Goal: Task Accomplishment & Management: Use online tool/utility

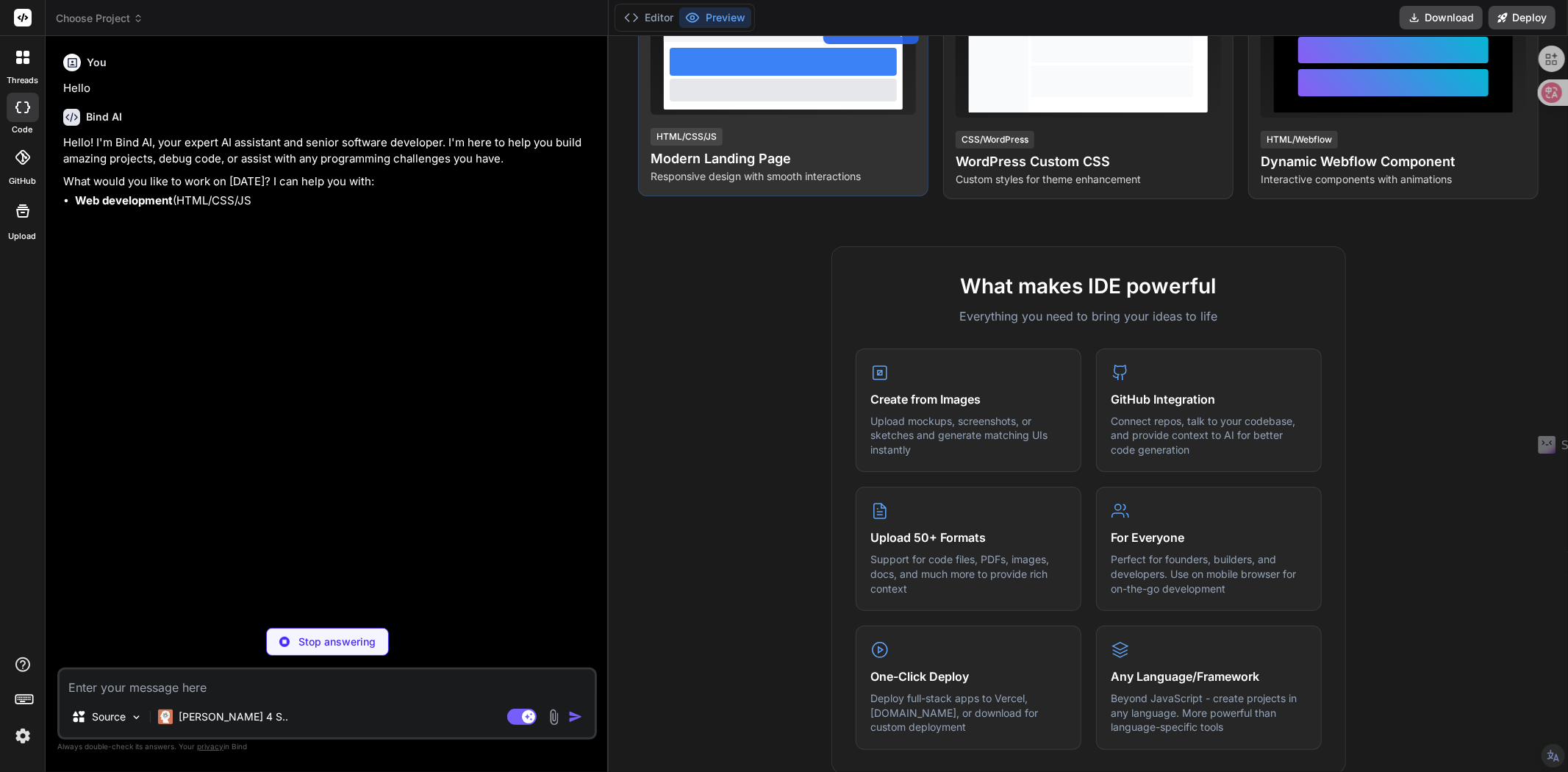
scroll to position [327, 0]
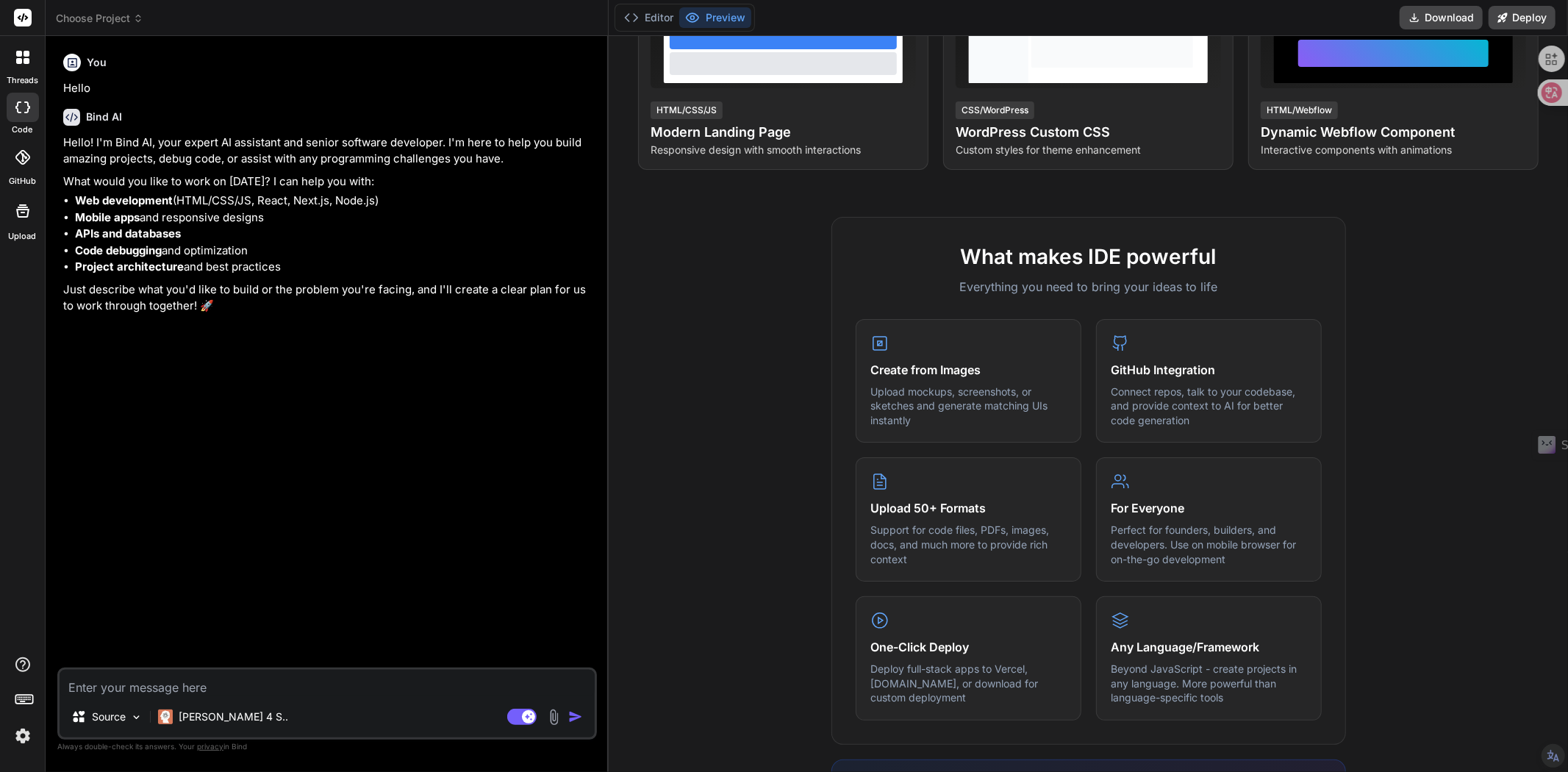
click at [30, 733] on img at bounding box center [23, 736] width 25 height 25
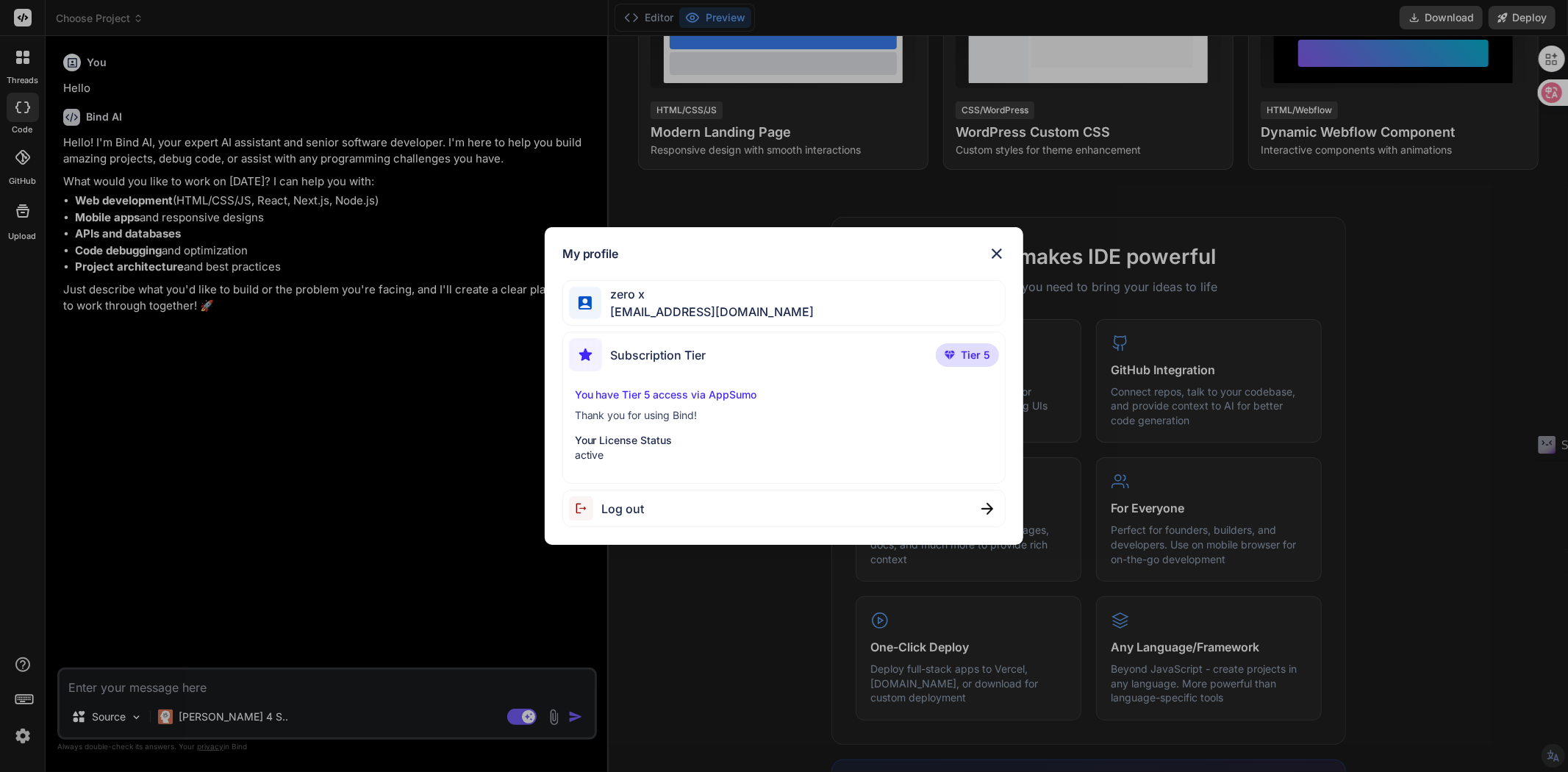
click at [28, 737] on div "My profile zero x [EMAIL_ADDRESS][DOMAIN_NAME] Subscription Tier Tier 5 You hav…" at bounding box center [784, 386] width 1568 height 772
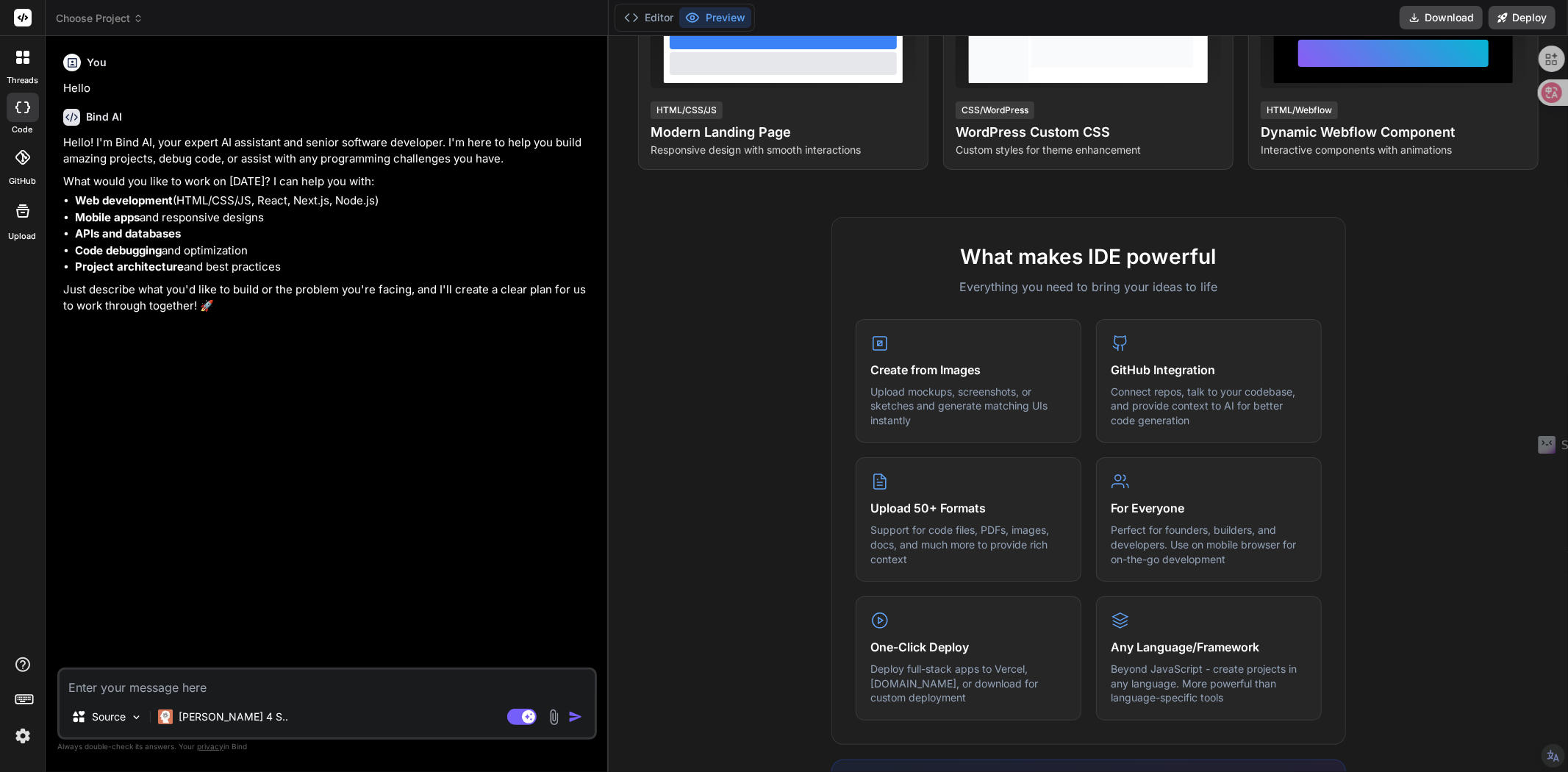
click at [137, 21] on icon at bounding box center [138, 18] width 11 height 11
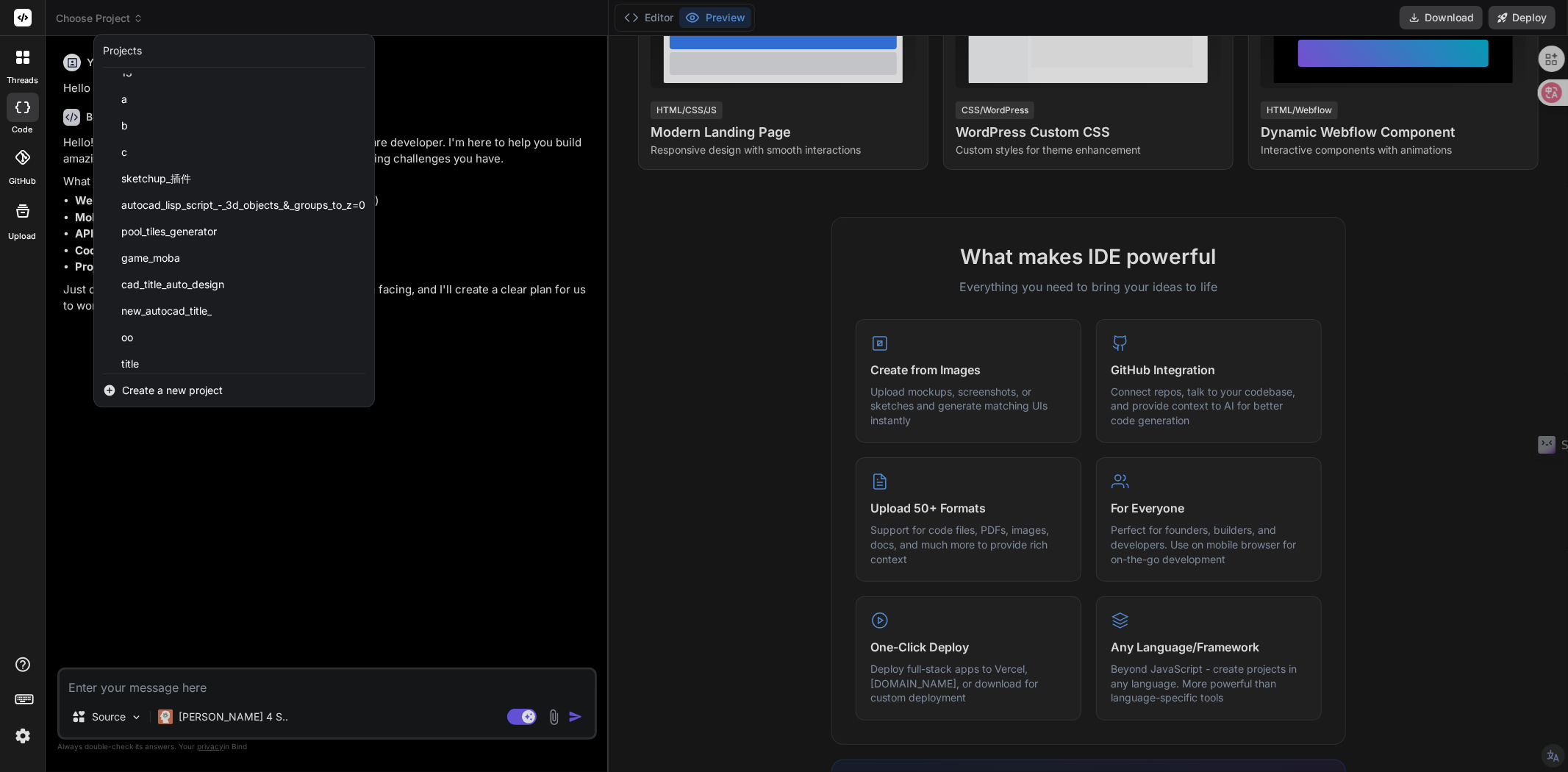
scroll to position [446, 0]
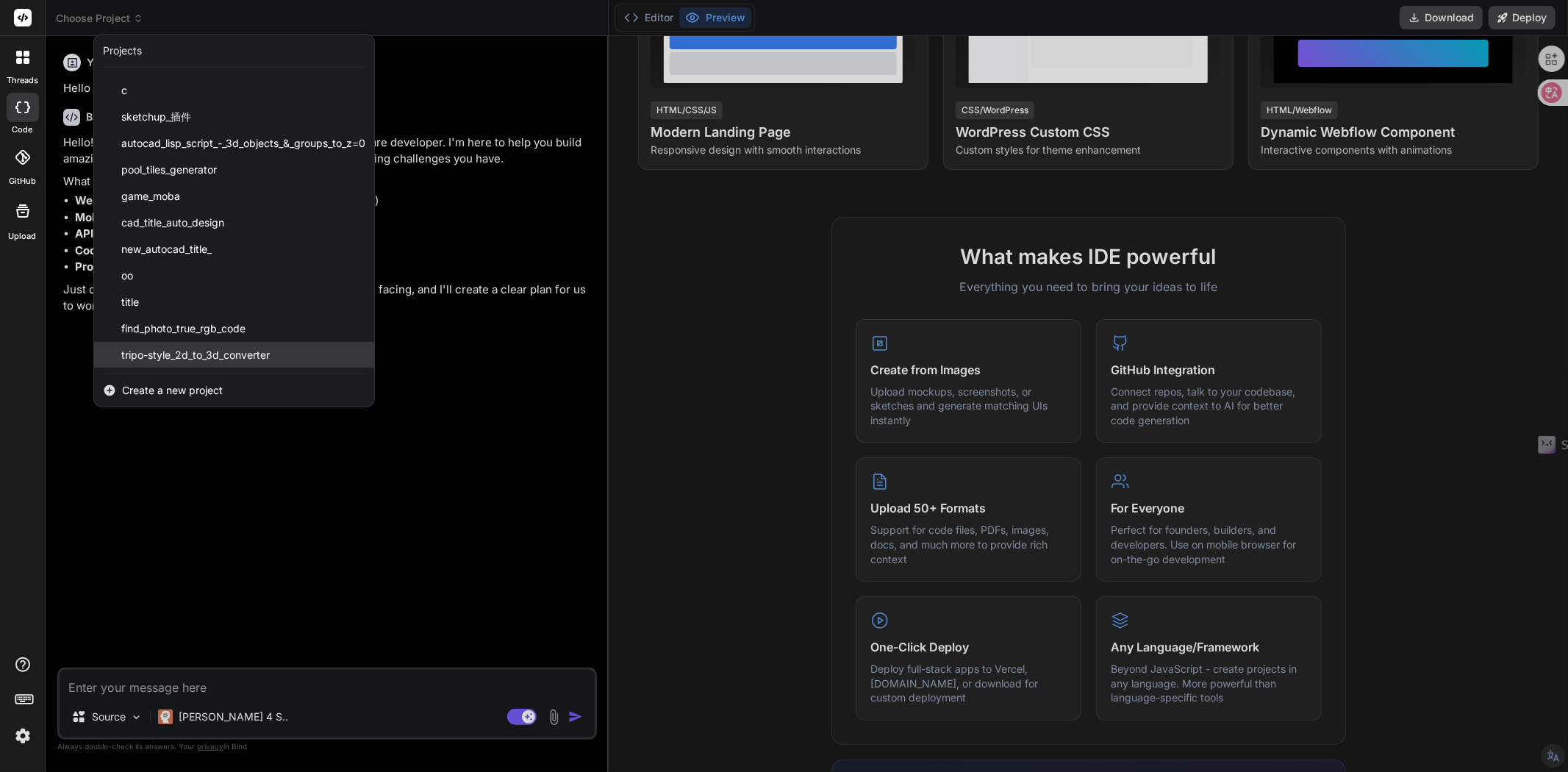
click at [255, 360] on span "tripo-style_2d_to_3d_converter" at bounding box center [195, 355] width 149 height 15
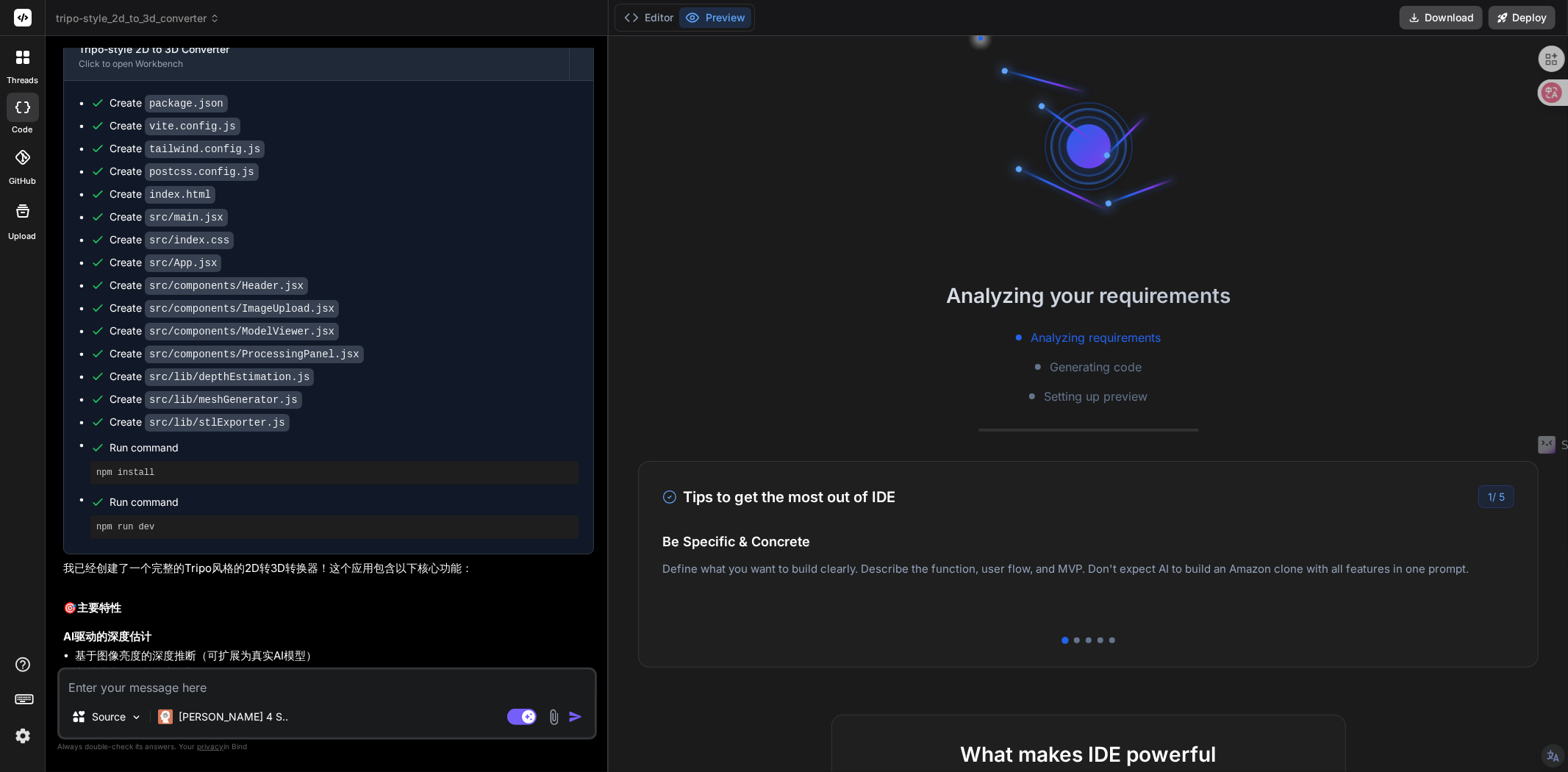
scroll to position [2133, 0]
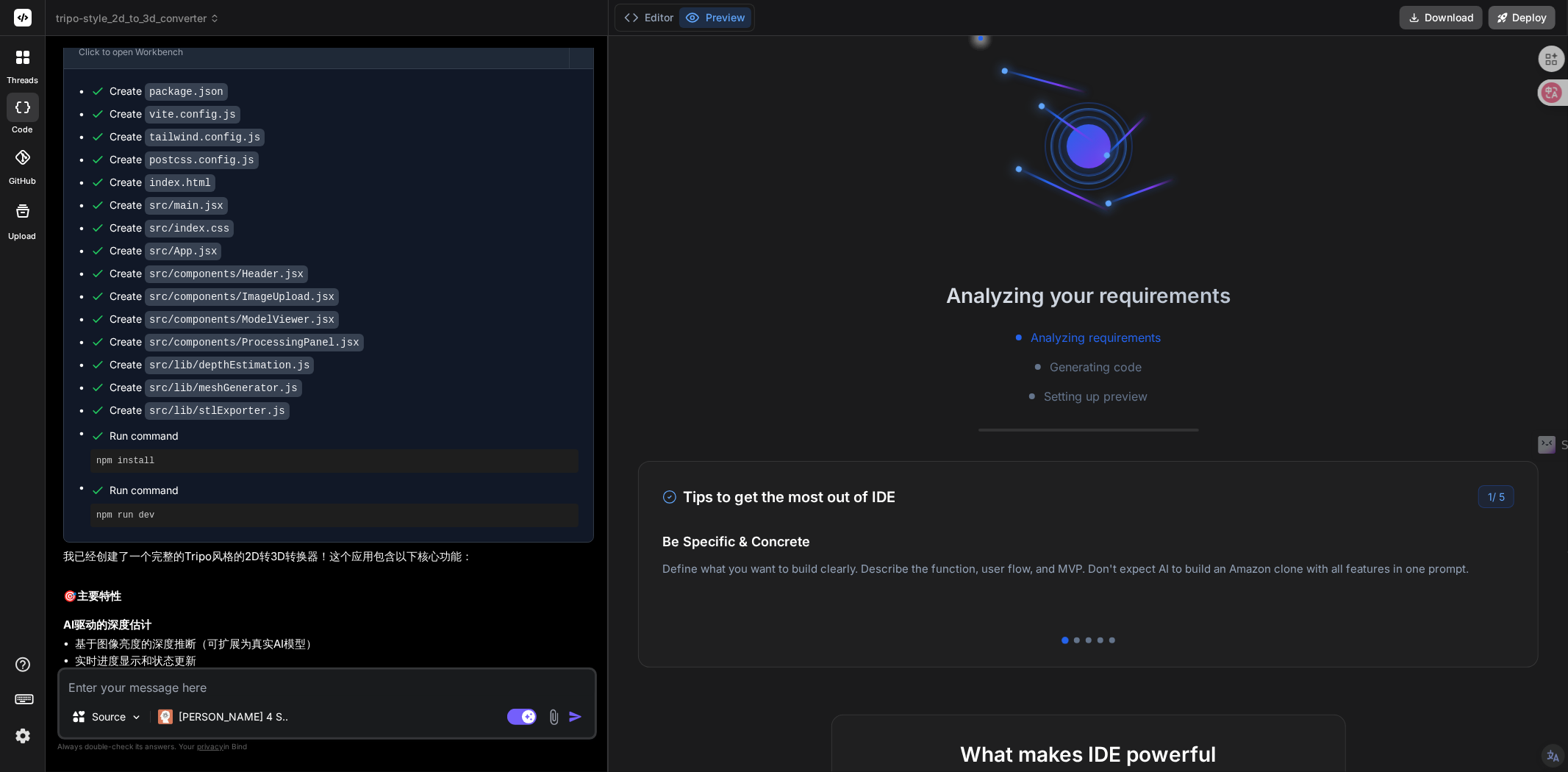
click at [1515, 16] on button "Deploy" at bounding box center [1522, 17] width 67 height 24
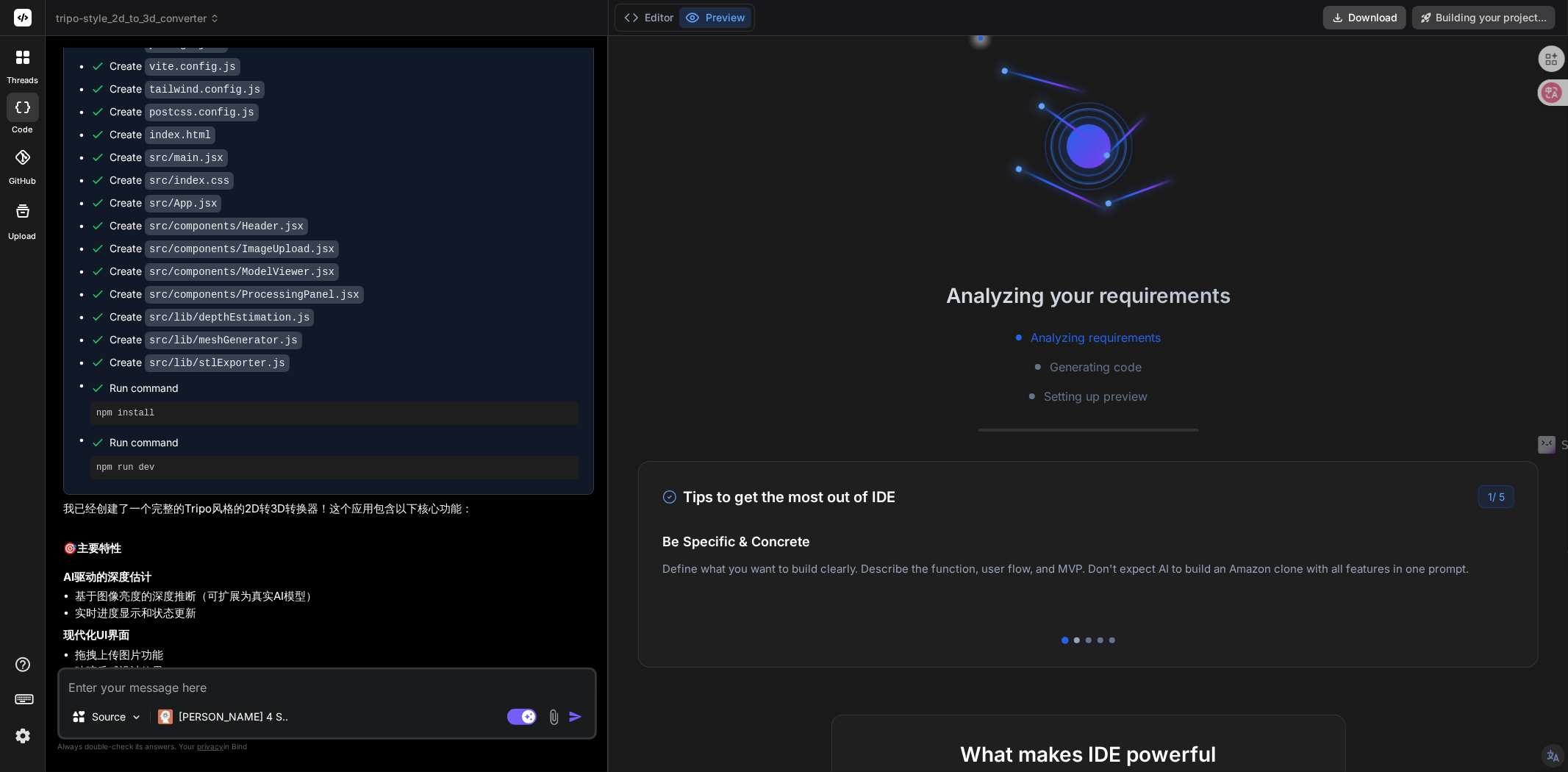
click at [1080, 637] on div at bounding box center [1077, 640] width 6 height 6
click at [1098, 643] on div "Tips to get the most out of IDE 2 / 5 Be Specific & Concrete Define what you wa…" at bounding box center [1088, 564] width 900 height 207
drag, startPoint x: 1109, startPoint y: 641, endPoint x: 1092, endPoint y: 641, distance: 17.0
click at [1104, 641] on div at bounding box center [1100, 640] width 6 height 6
click at [1091, 641] on div at bounding box center [1088, 640] width 6 height 6
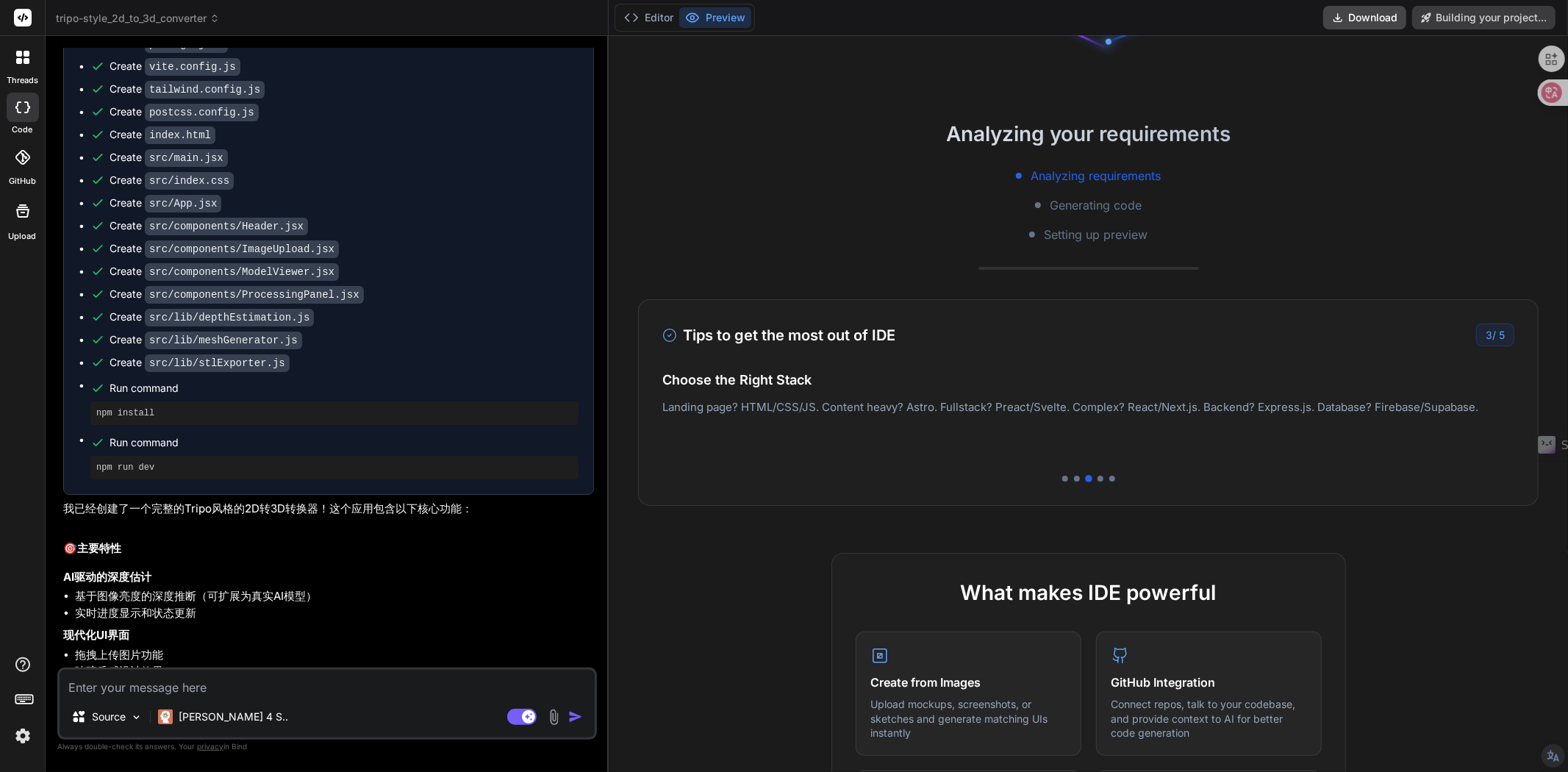
scroll to position [163, 0]
click at [1115, 477] on div at bounding box center [1112, 477] width 6 height 6
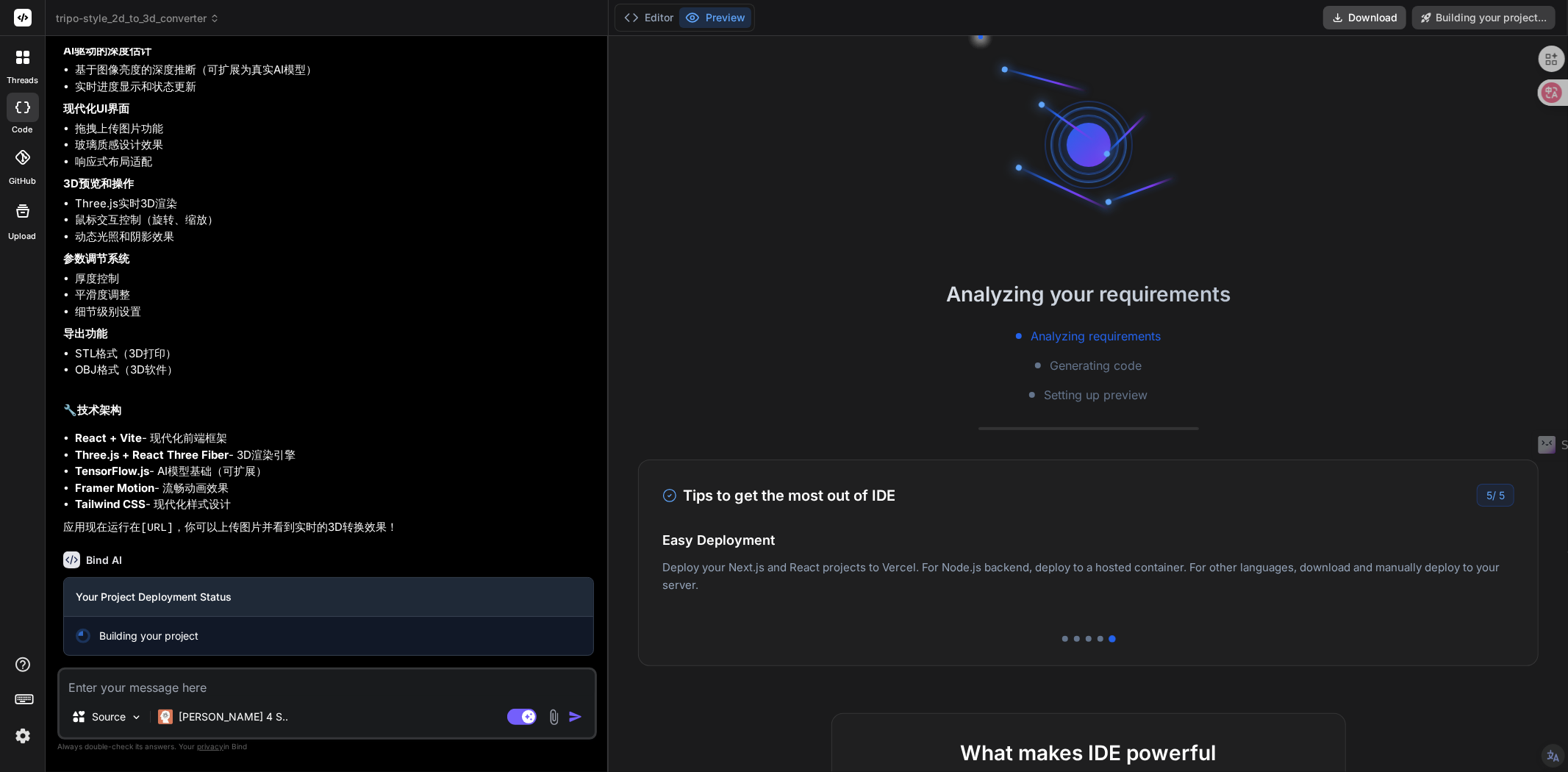
scroll to position [0, 0]
click at [660, 19] on button "Editor" at bounding box center [648, 17] width 61 height 21
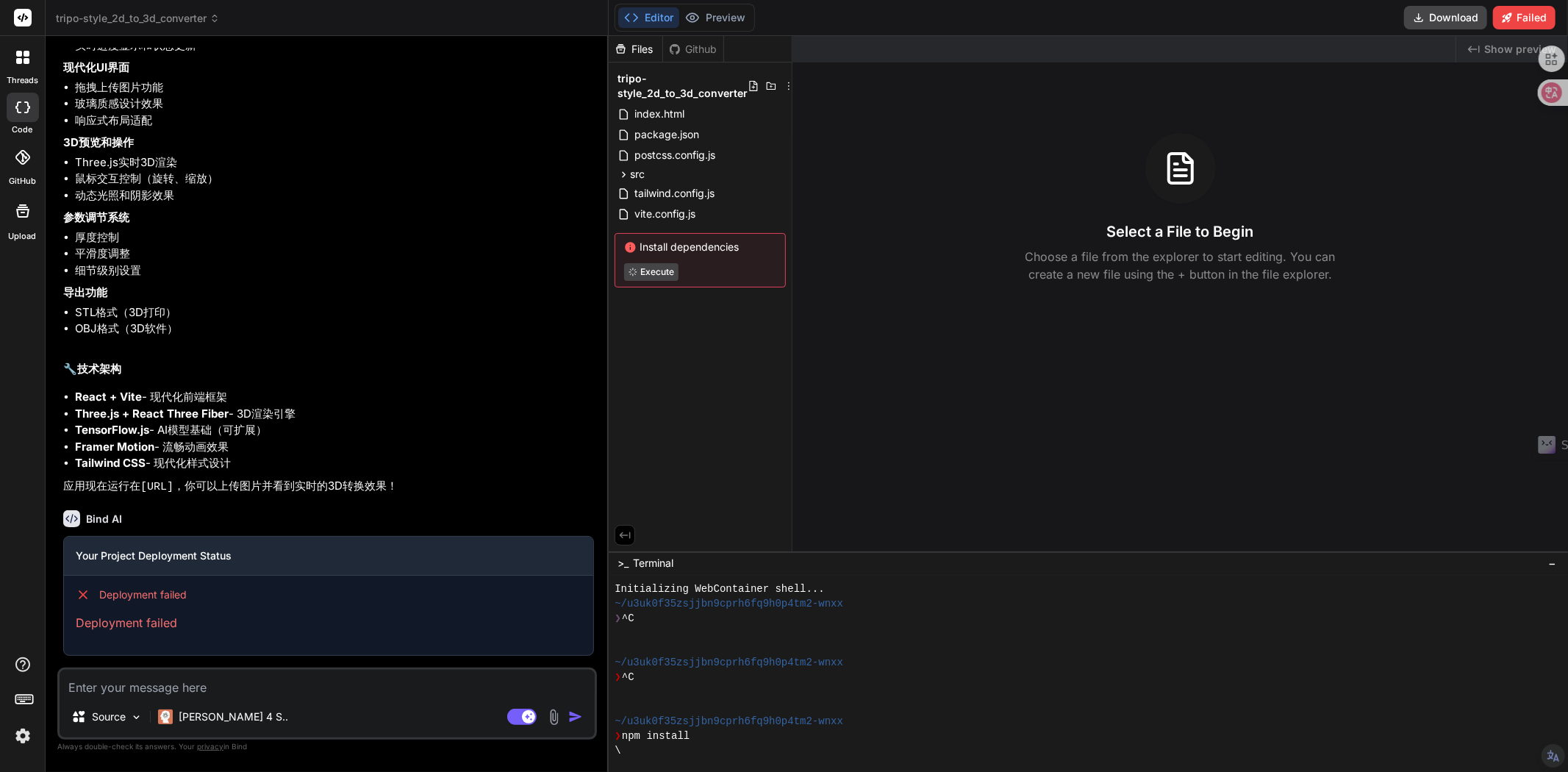
drag, startPoint x: 657, startPoint y: 248, endPoint x: 759, endPoint y: 252, distance: 102.1
click at [759, 252] on span "Install dependencies" at bounding box center [700, 247] width 152 height 15
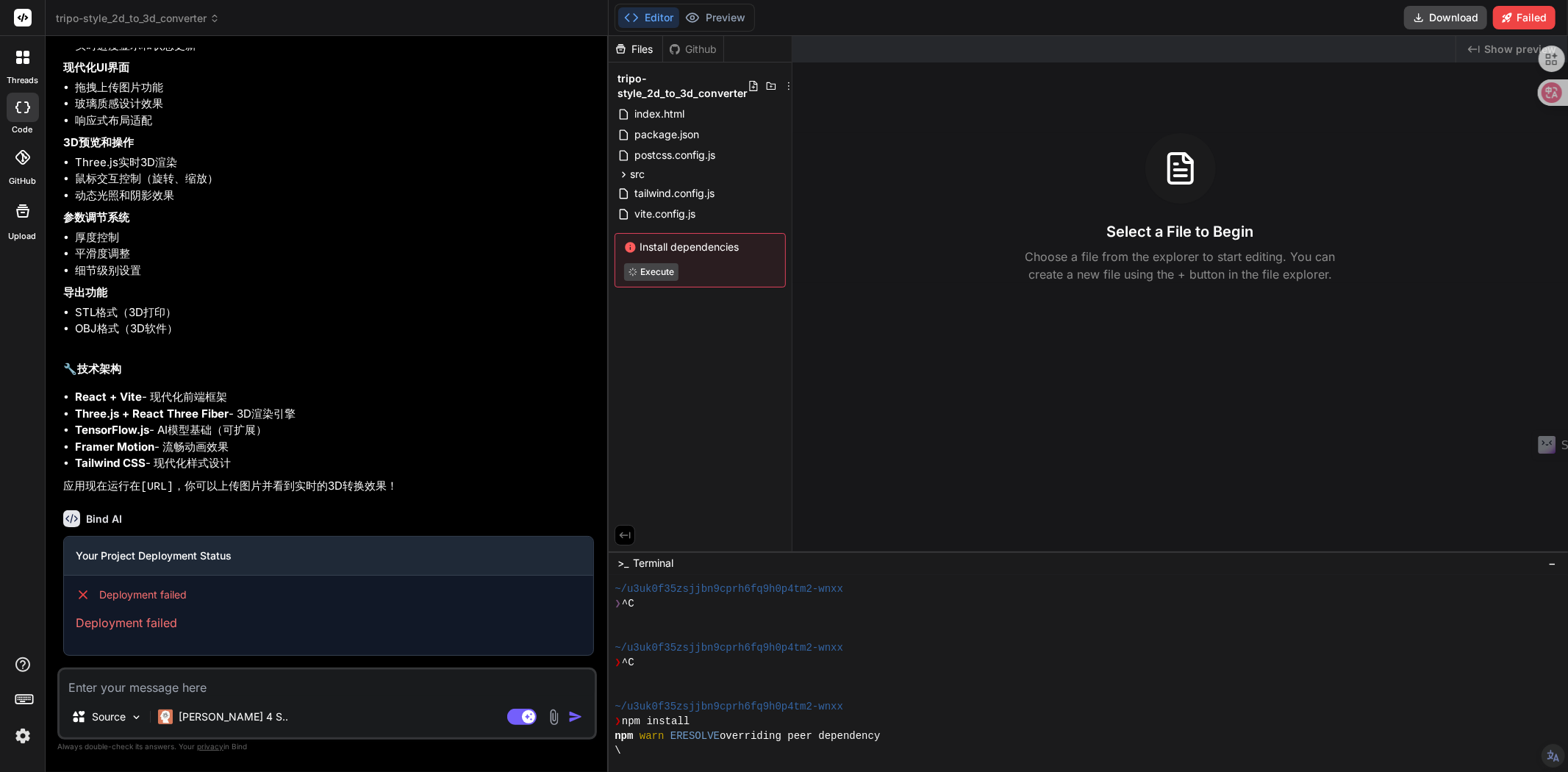
scroll to position [2849, 0]
click at [1419, 12] on icon at bounding box center [1419, 17] width 11 height 11
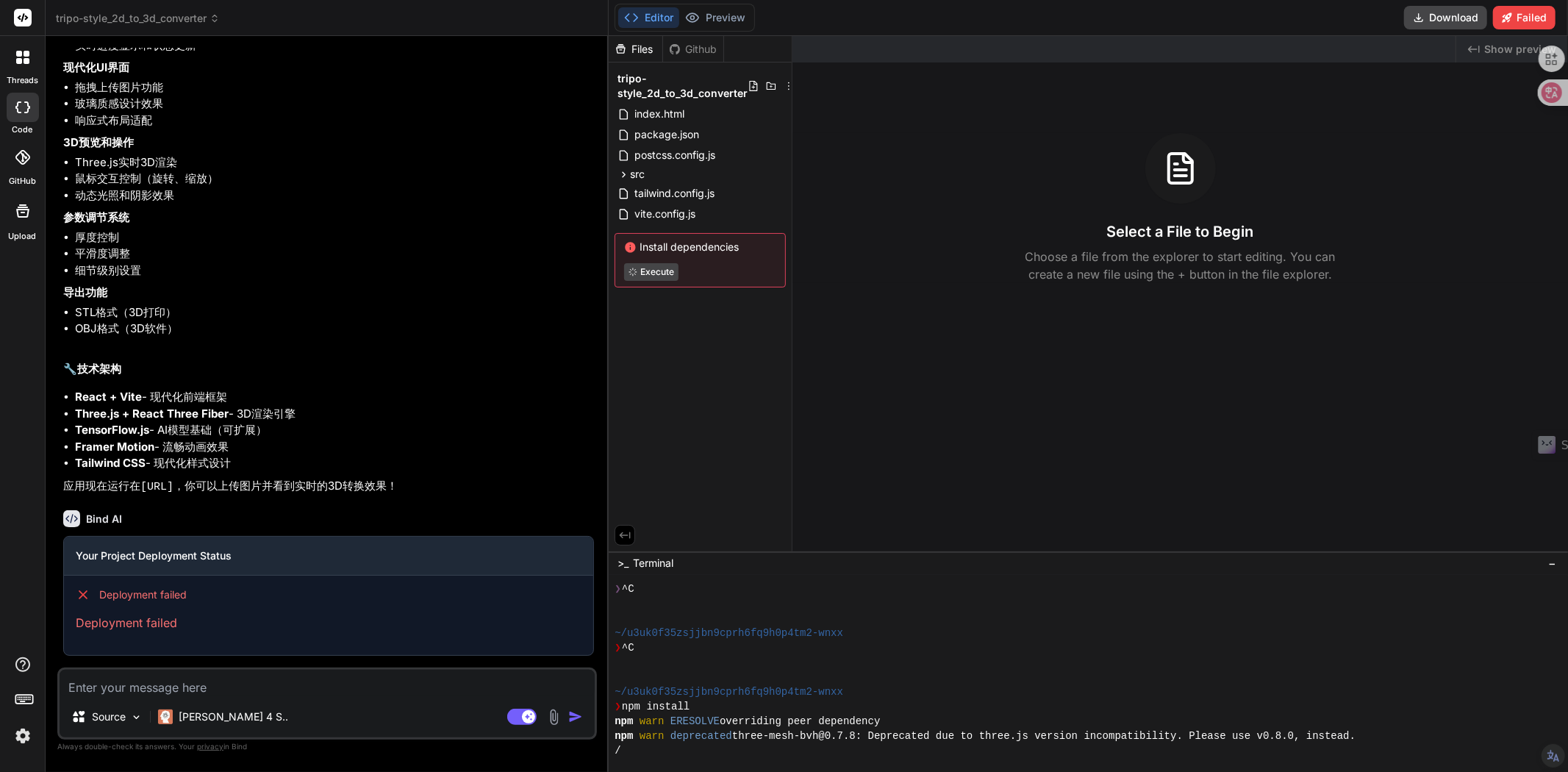
scroll to position [43, 0]
type textarea "x"
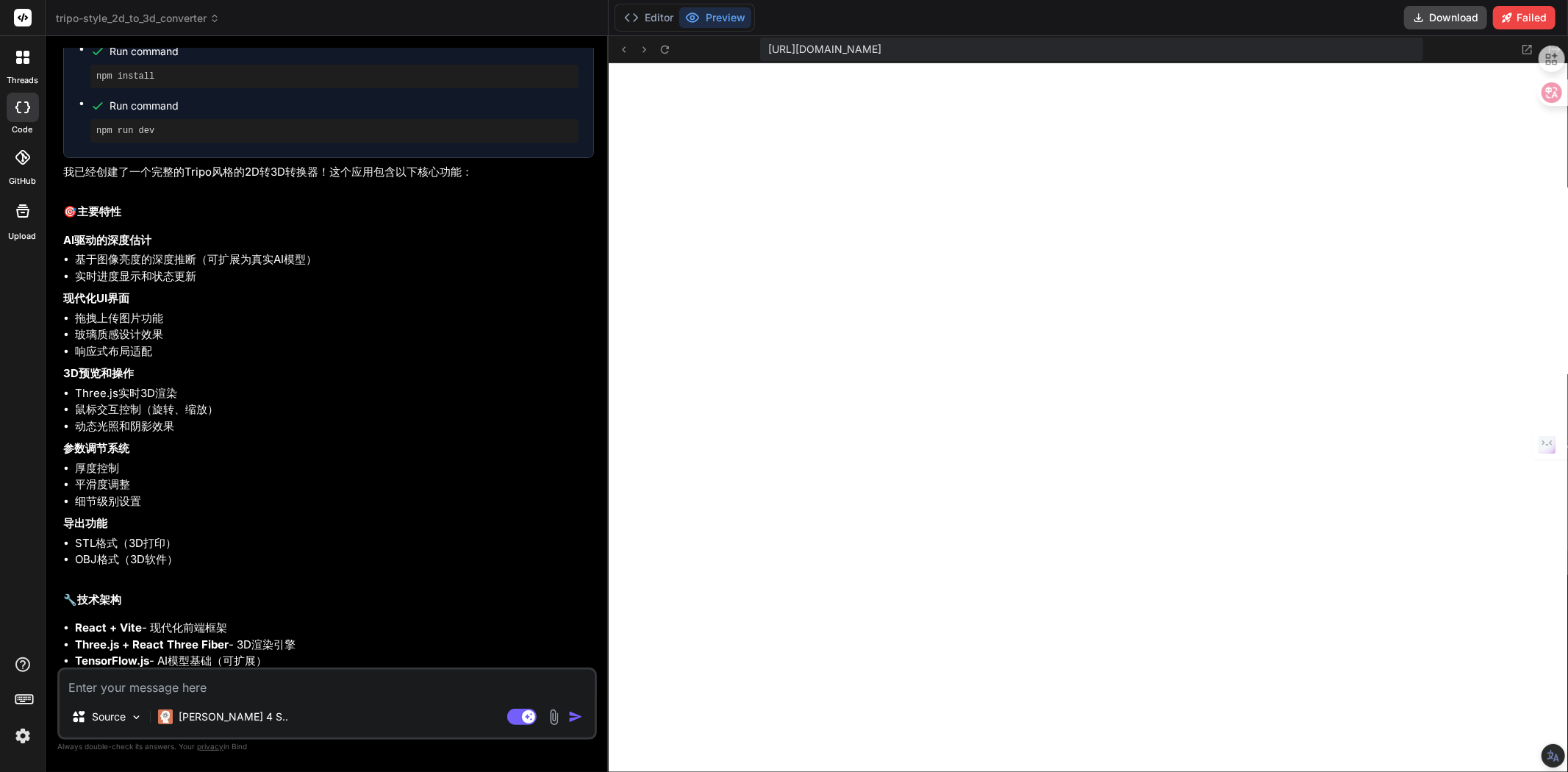
scroll to position [2605, 0]
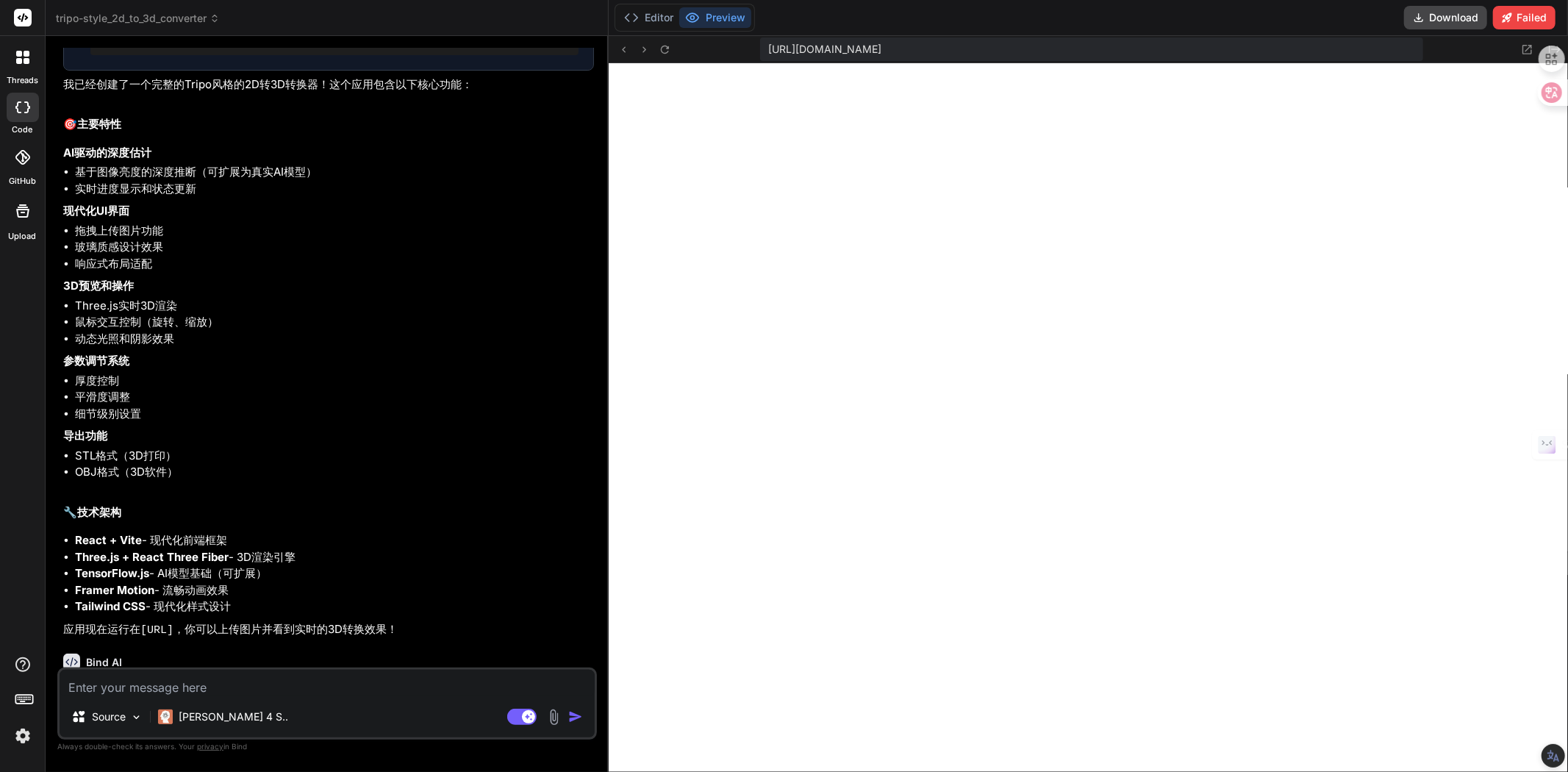
click at [117, 688] on textarea at bounding box center [327, 683] width 535 height 26
type textarea "w"
type textarea "x"
type textarea "wa"
type textarea "x"
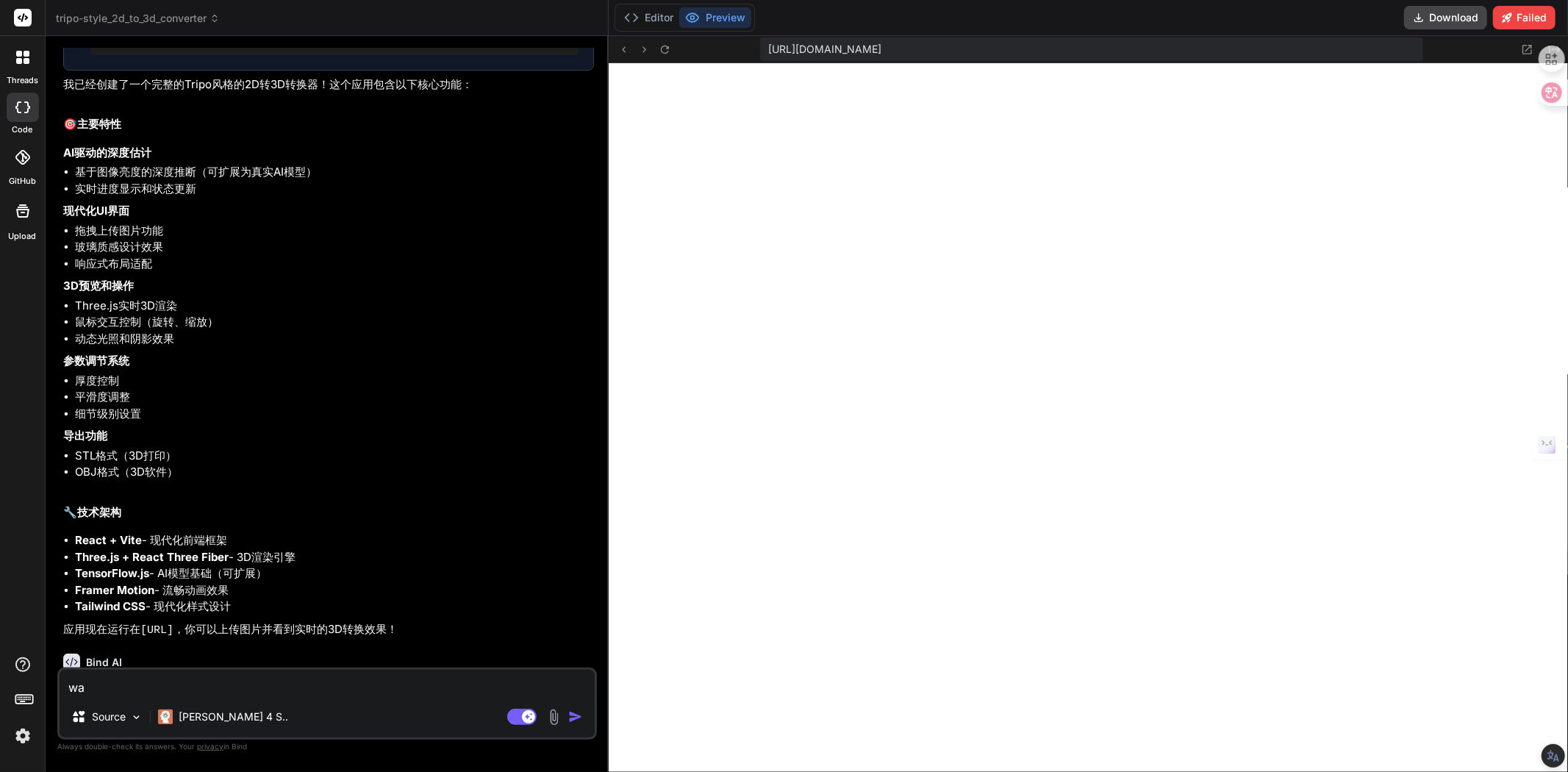
type textarea "wan"
type textarea "x"
type textarea "wa"
type textarea "x"
type textarea "w"
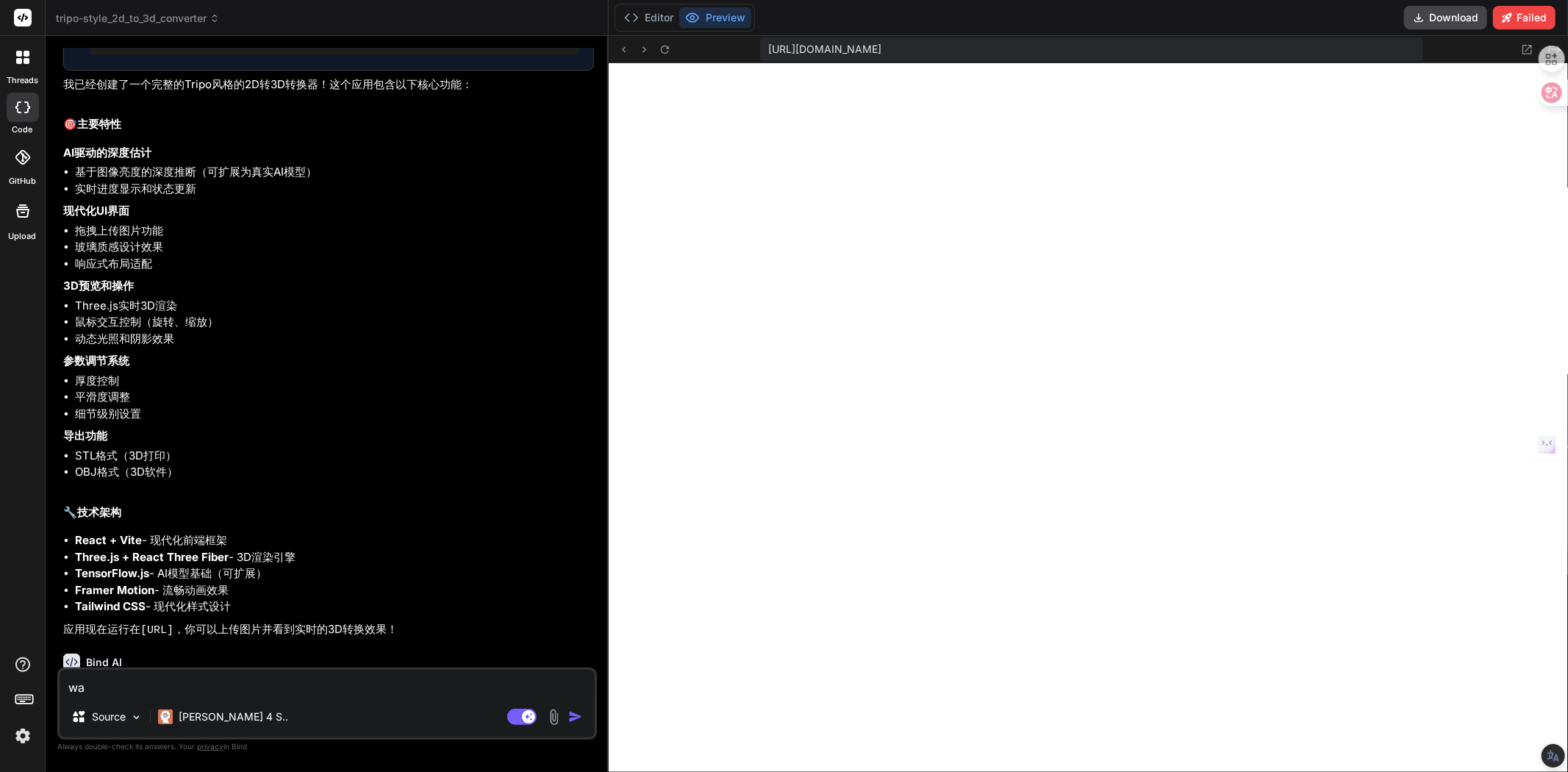
type textarea "x"
type textarea "b"
type textarea "x"
type textarea "bu"
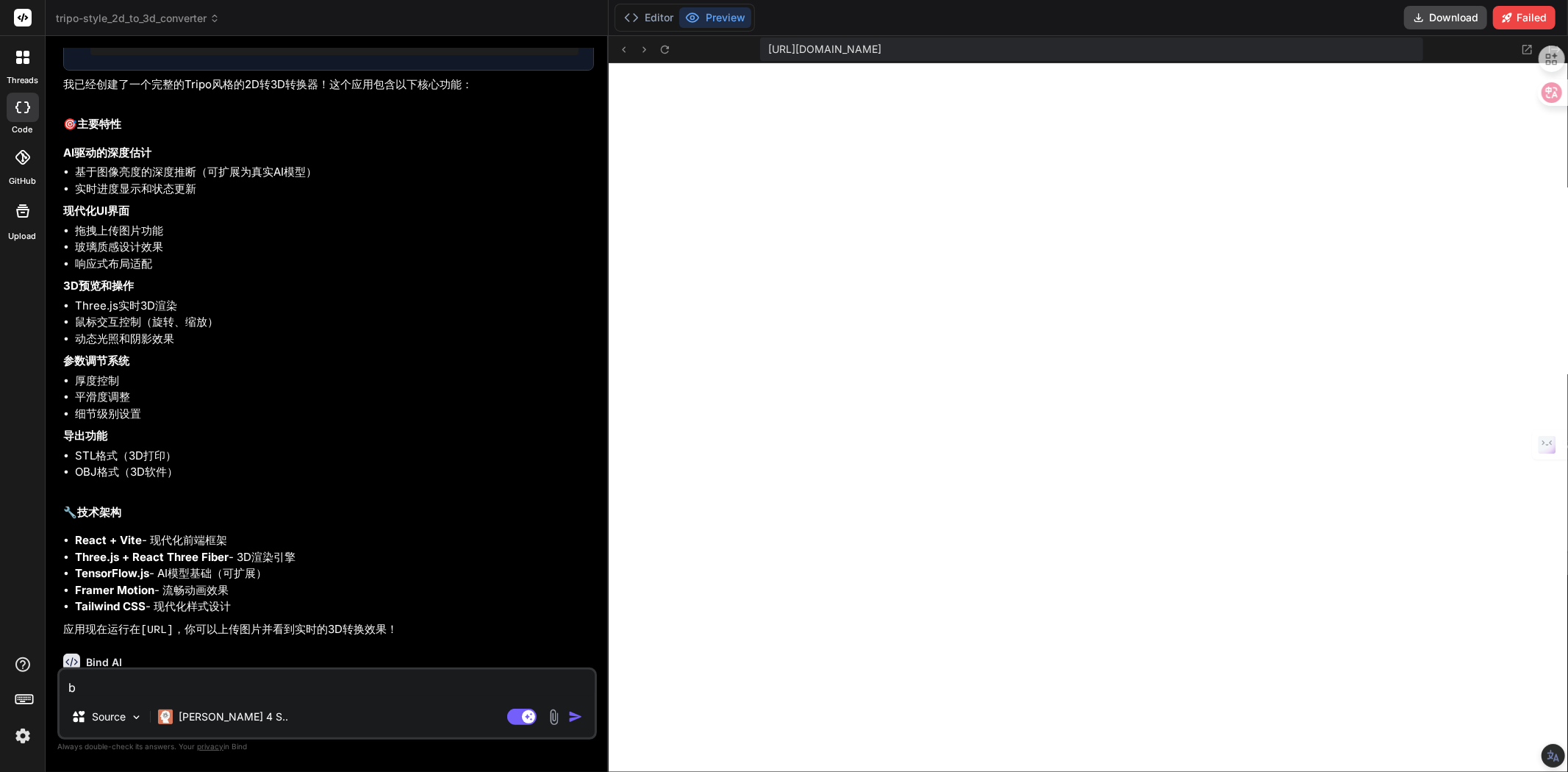
type textarea "x"
type textarea "bu'n"
type textarea "x"
type textarea "bu'ne"
type textarea "x"
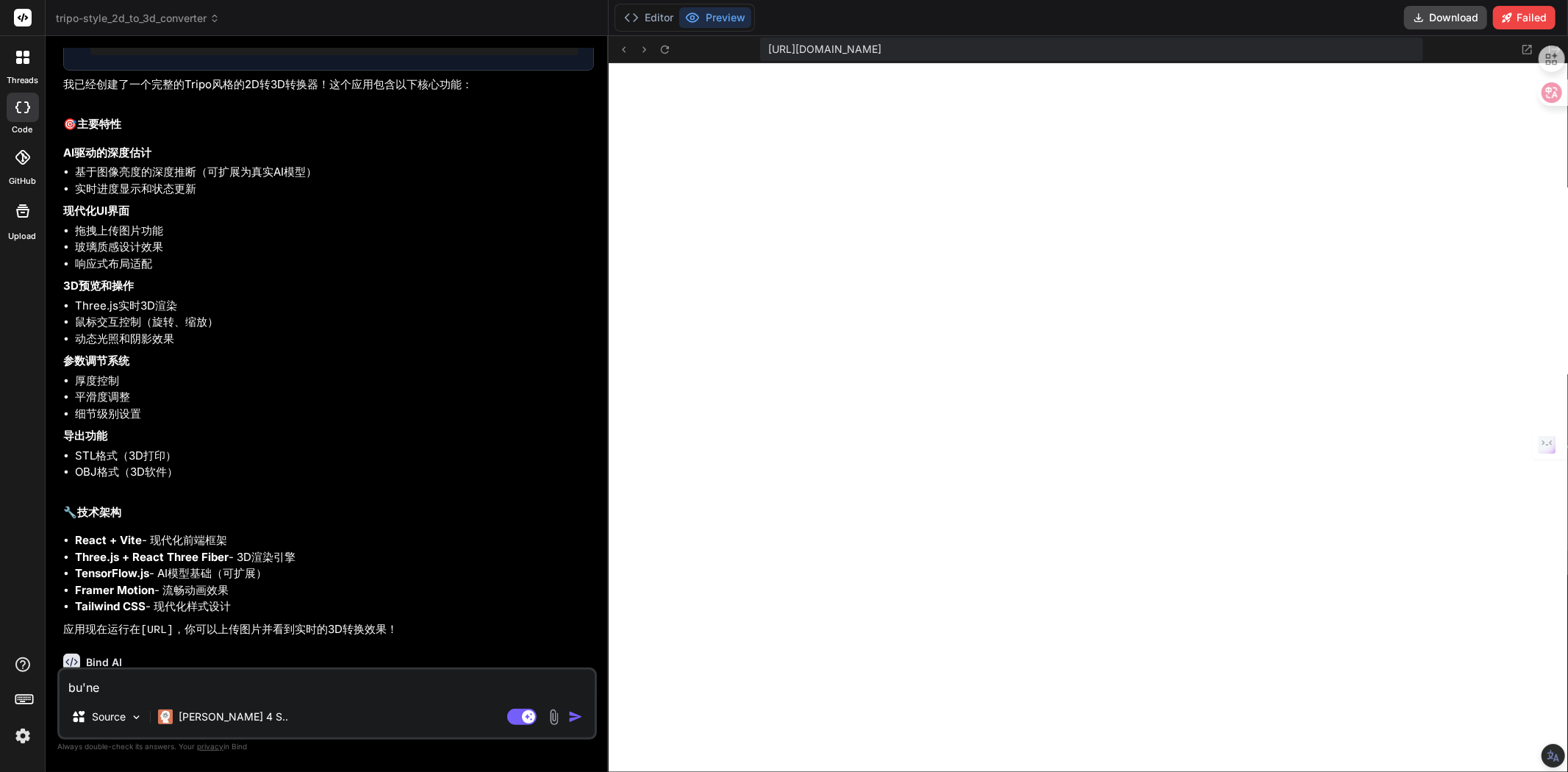
type textarea "bu'nen"
type textarea "x"
type textarea "bu'neng"
type textarea "x"
type textarea "不能"
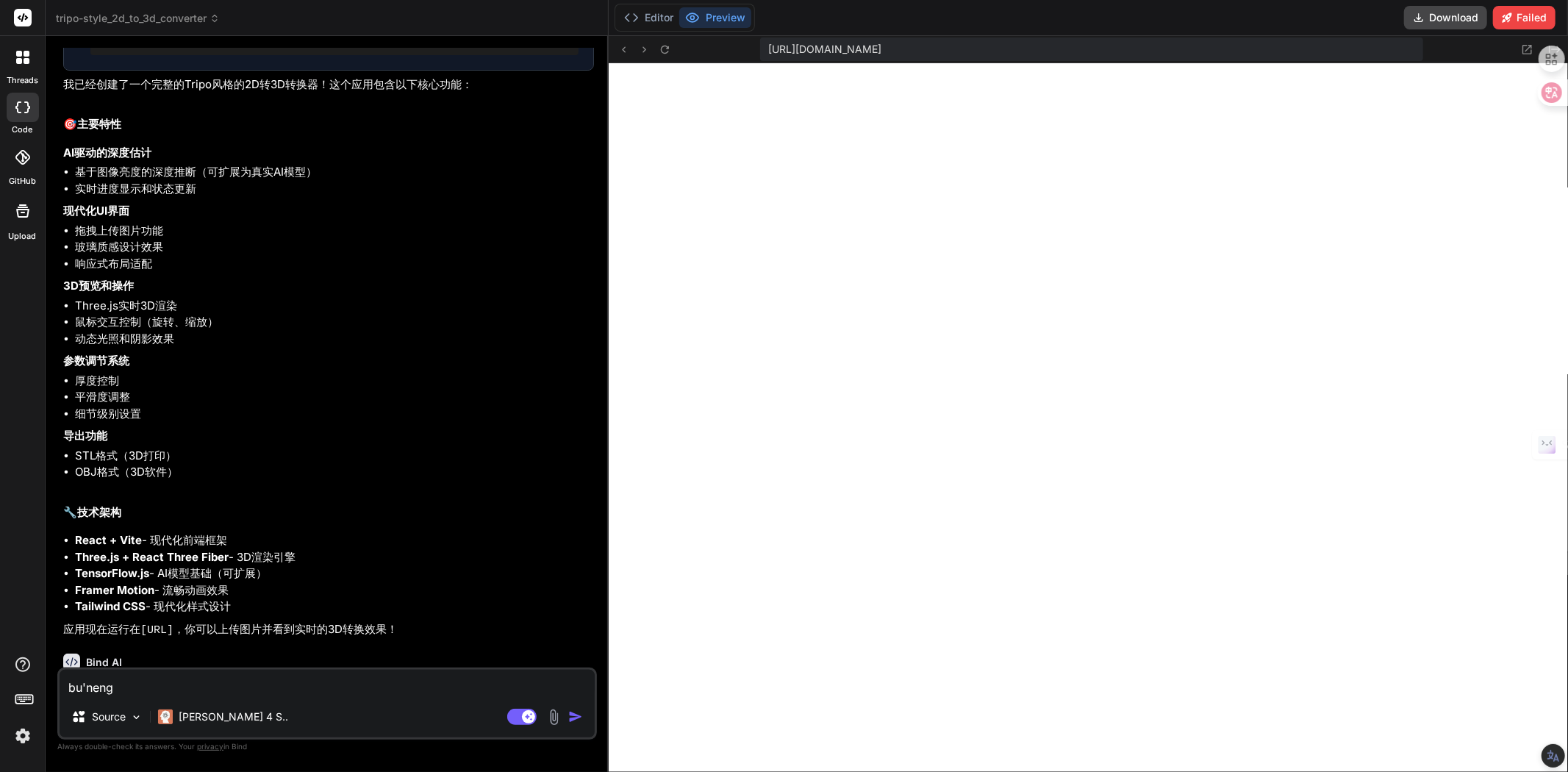
type textarea "x"
type textarea "不能s"
type textarea "x"
type textarea "不能sh"
type textarea "x"
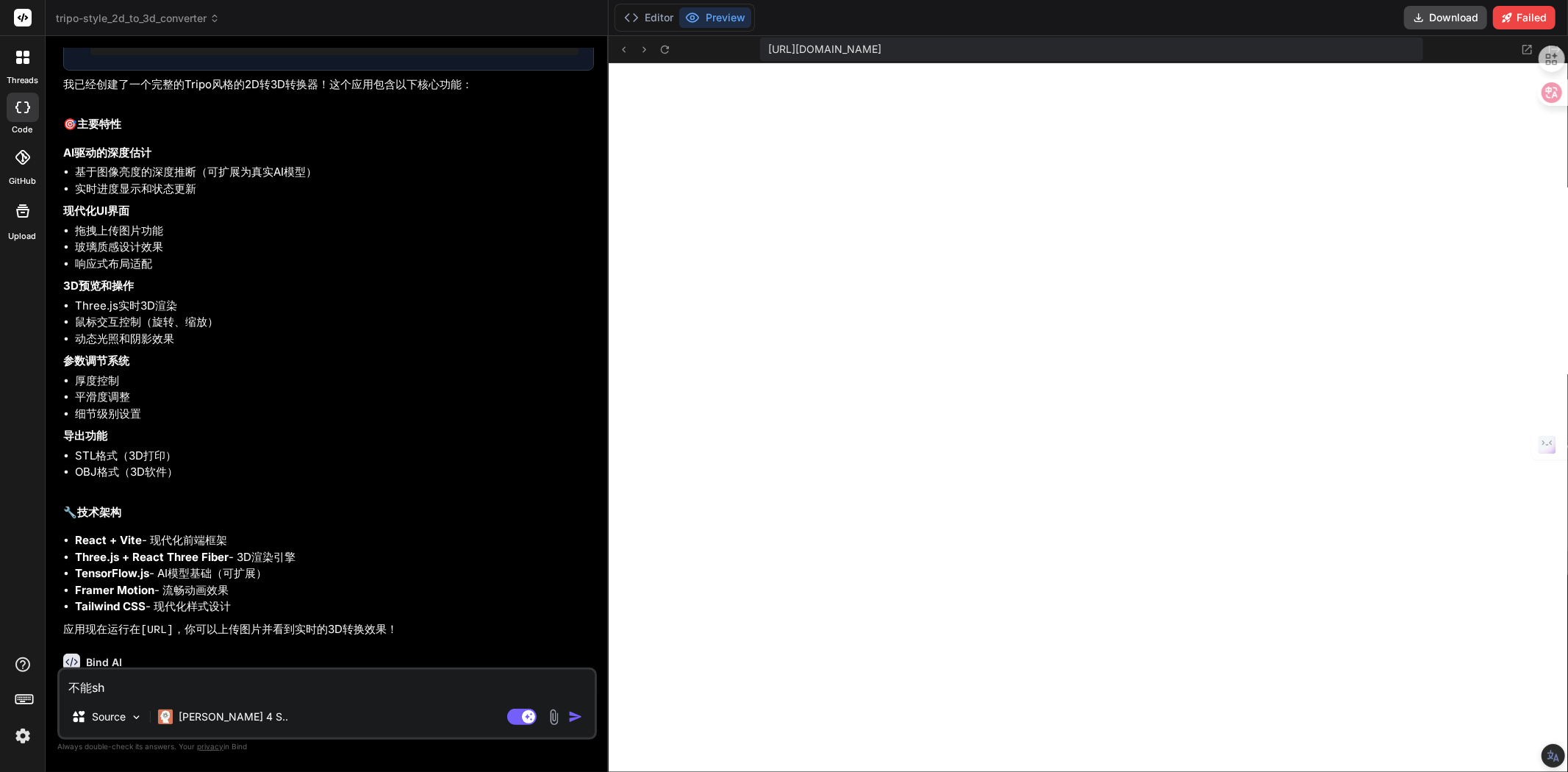
type textarea "不能shi"
type textarea "x"
type textarea "不能shi'y"
type textarea "x"
type textarea "不能shi'yo"
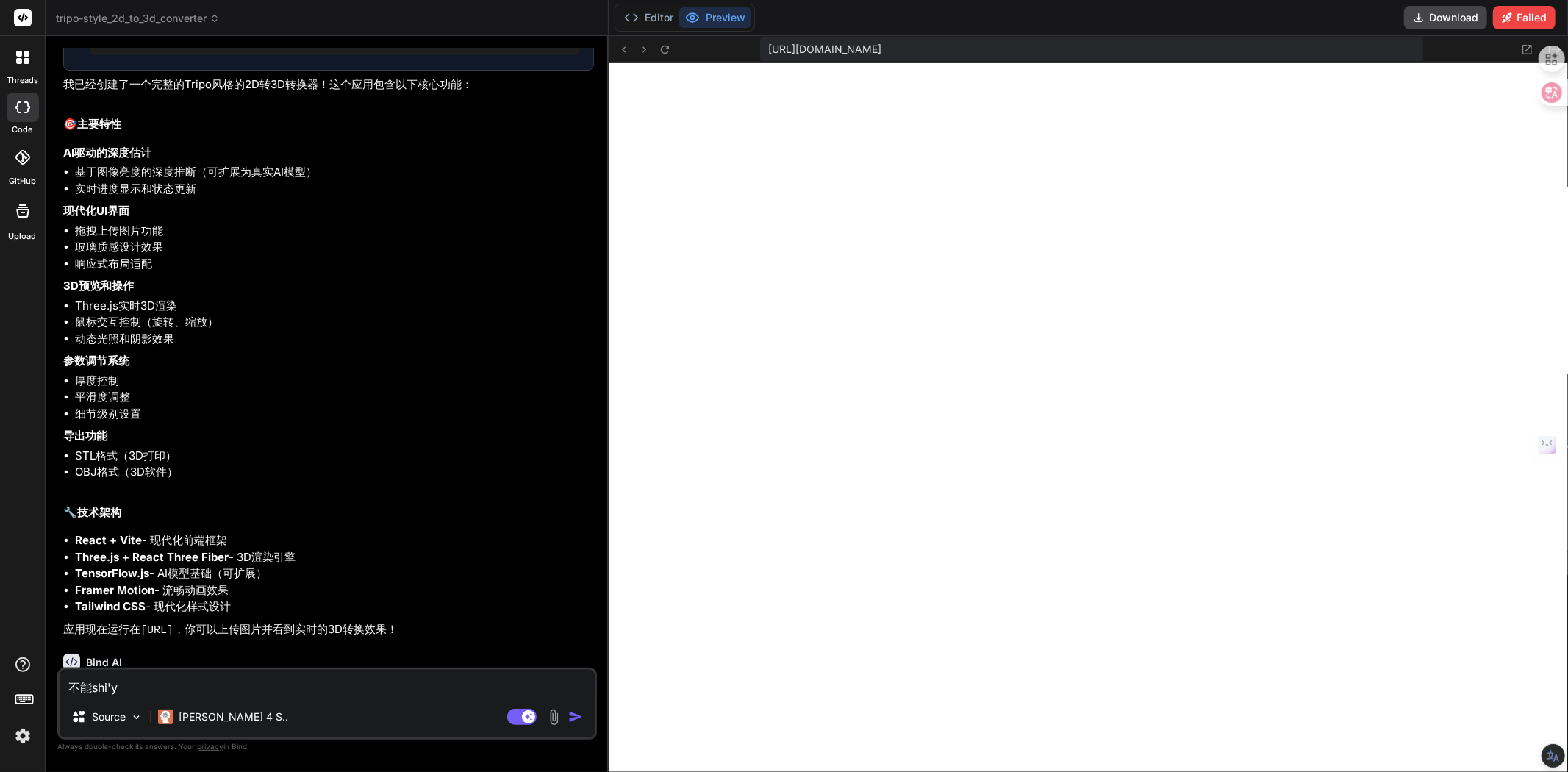
type textarea "x"
type textarea "不能shi'yon"
type textarea "x"
type textarea "不能[PERSON_NAME]"
type textarea "x"
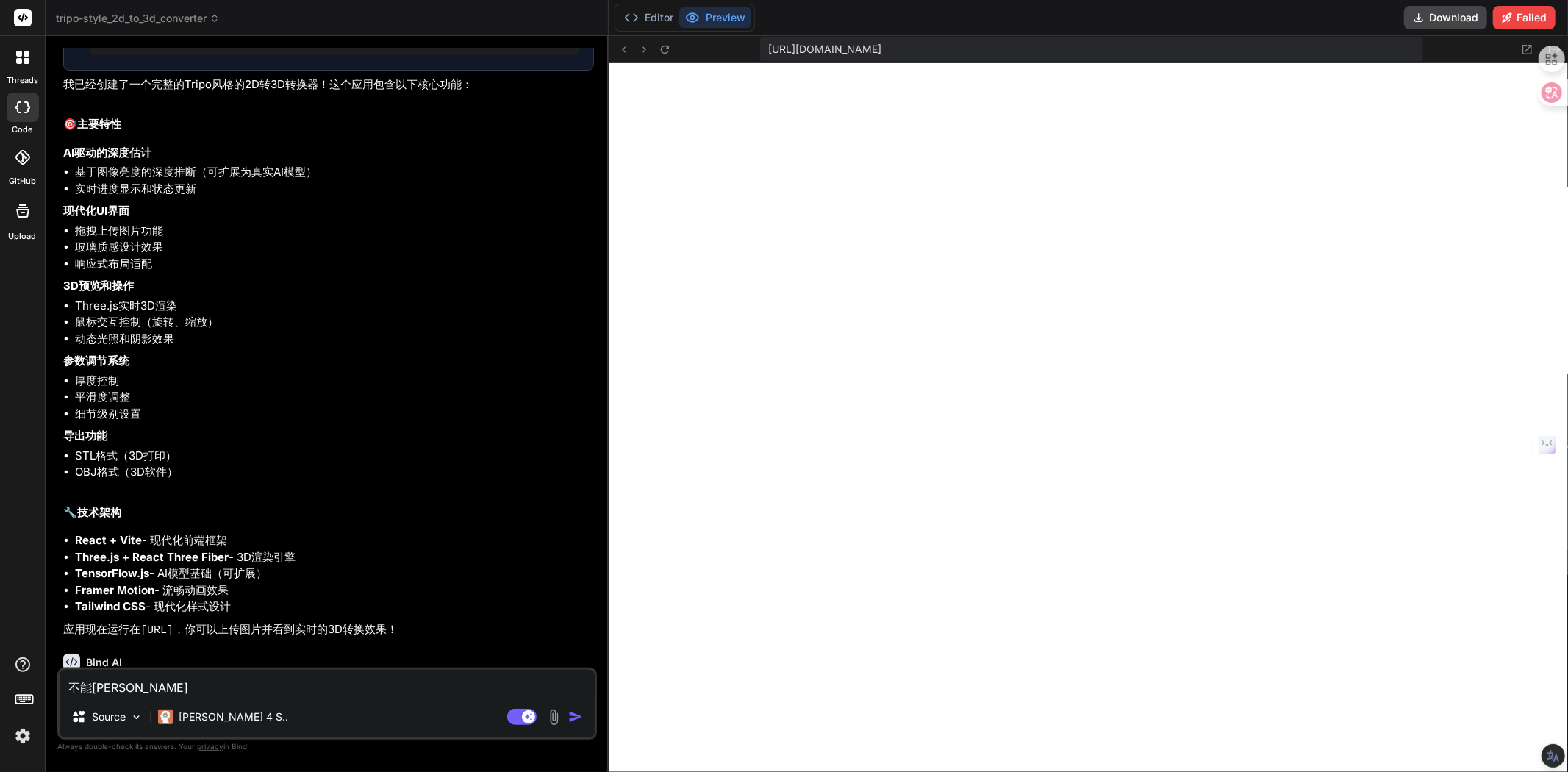
type textarea "不能使用"
type textarea "x"
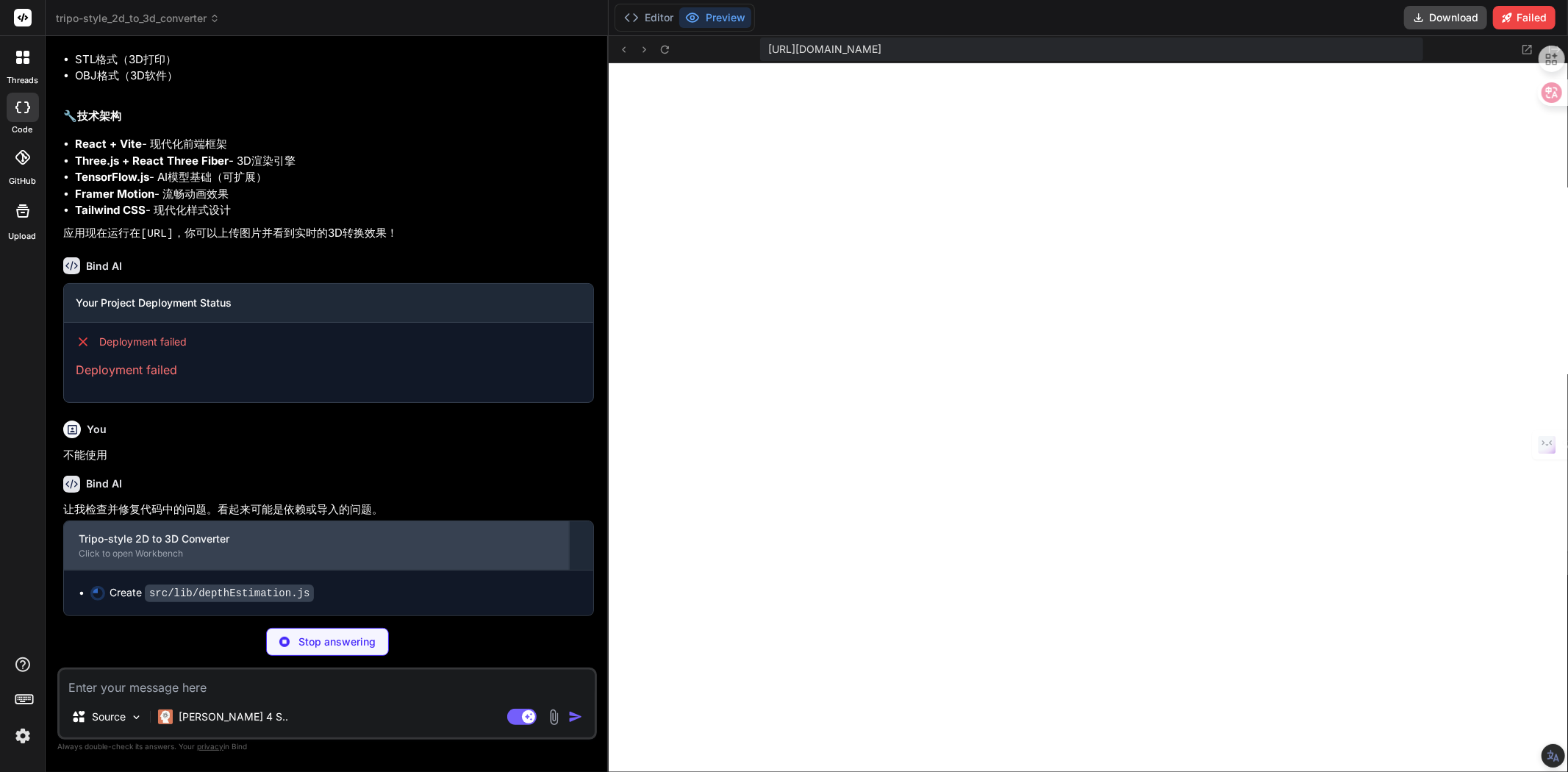
scroll to position [3103, 0]
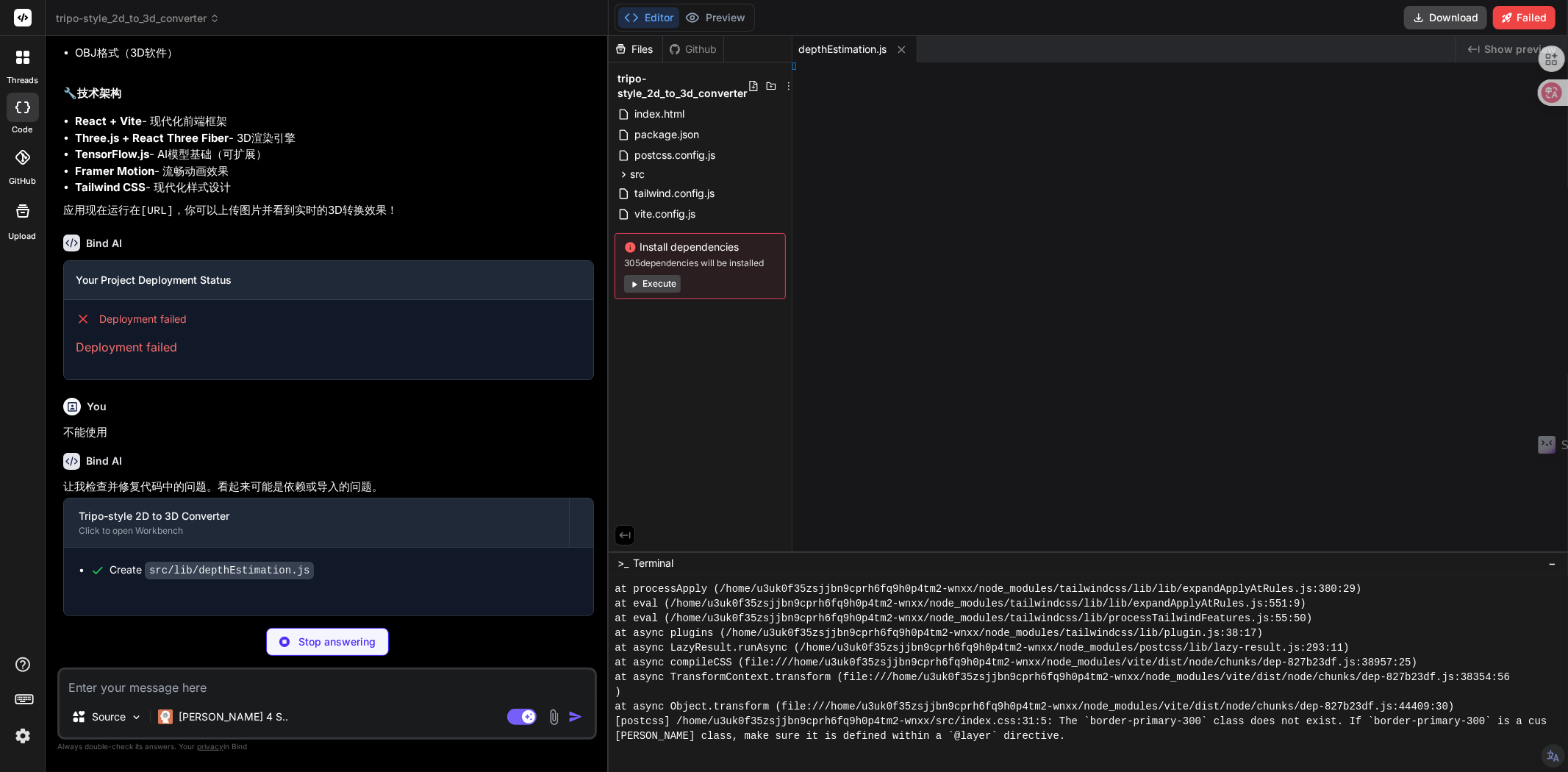
type textarea "x"
type textarea "pload"
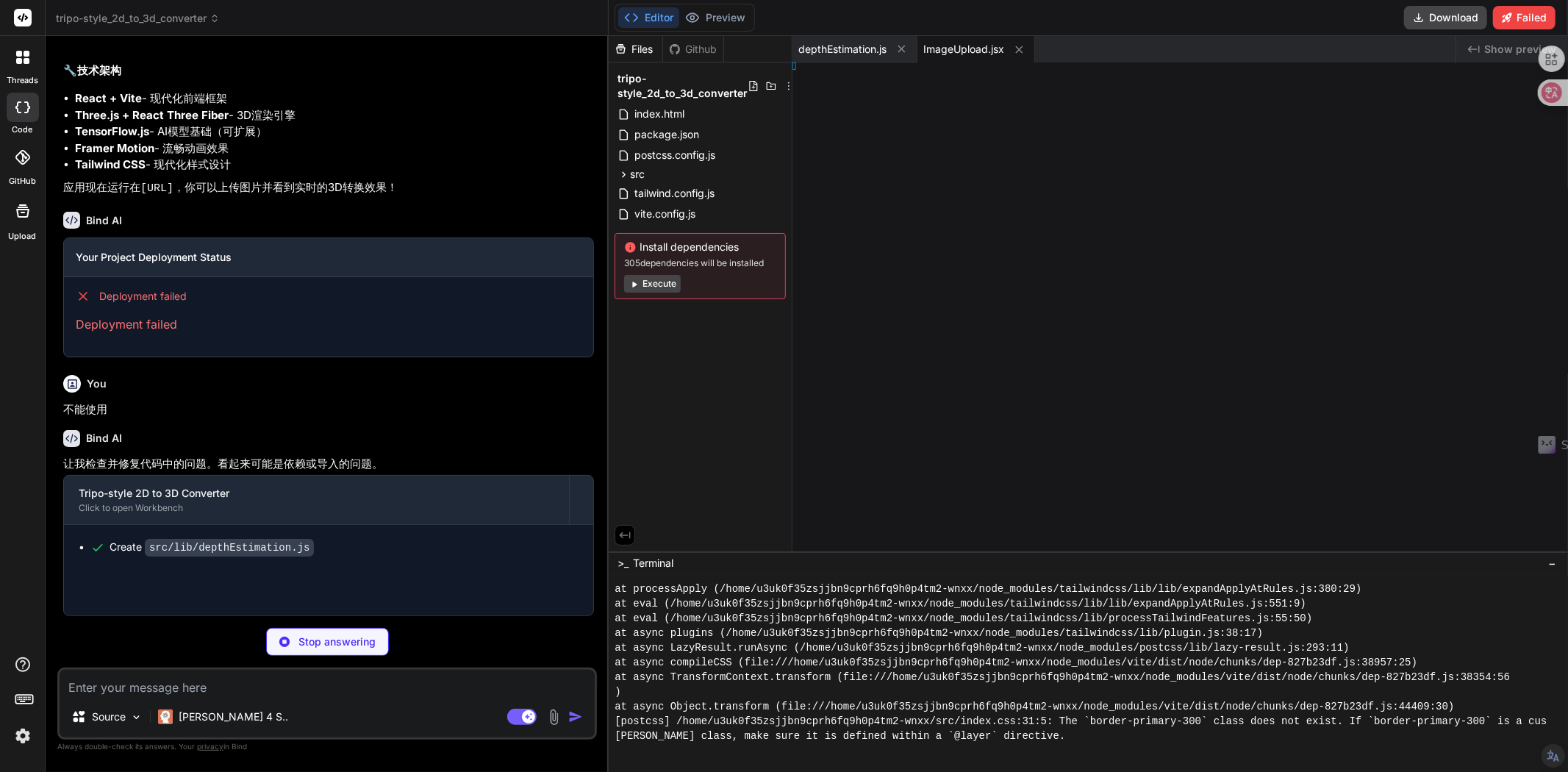
type textarea "x"
type textarea "ngPanel"
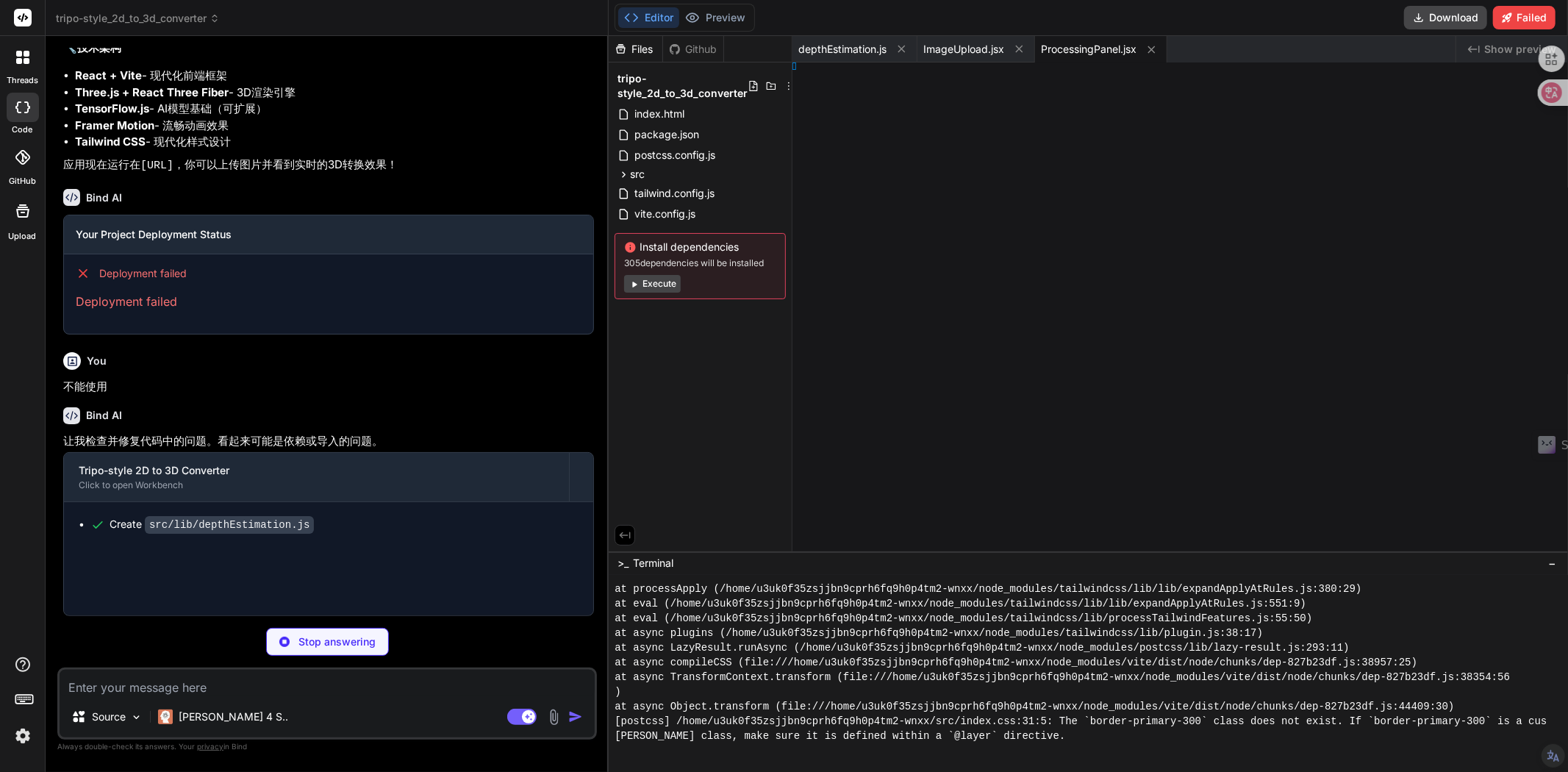
type textarea "x"
type textarea "5.0" } }"
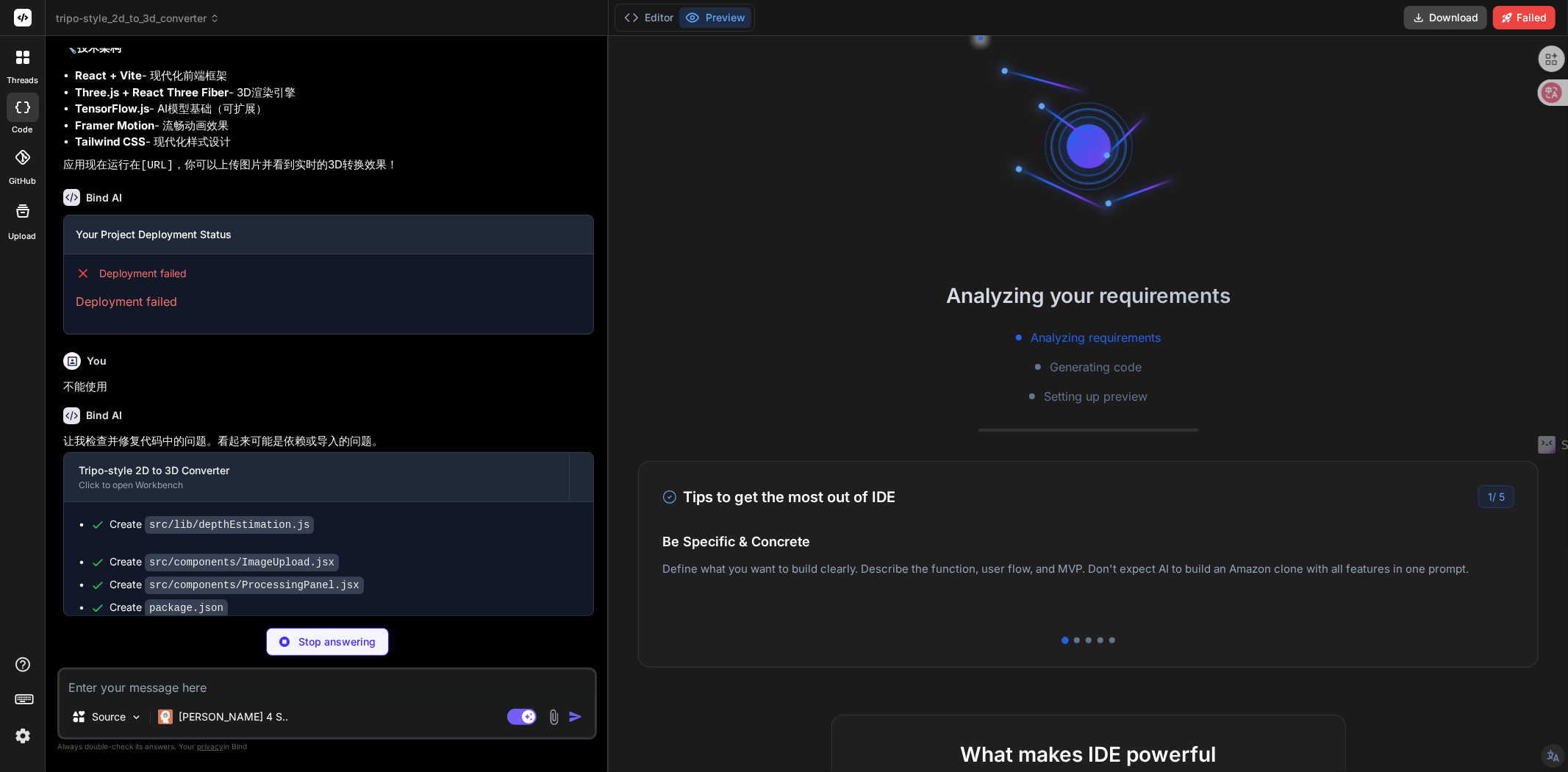
type textarea "x"
type textarea ""@types/react": "^[DATE]", "@types/react-dom": "^[DATE]", "@vitejs/plugin-react…"
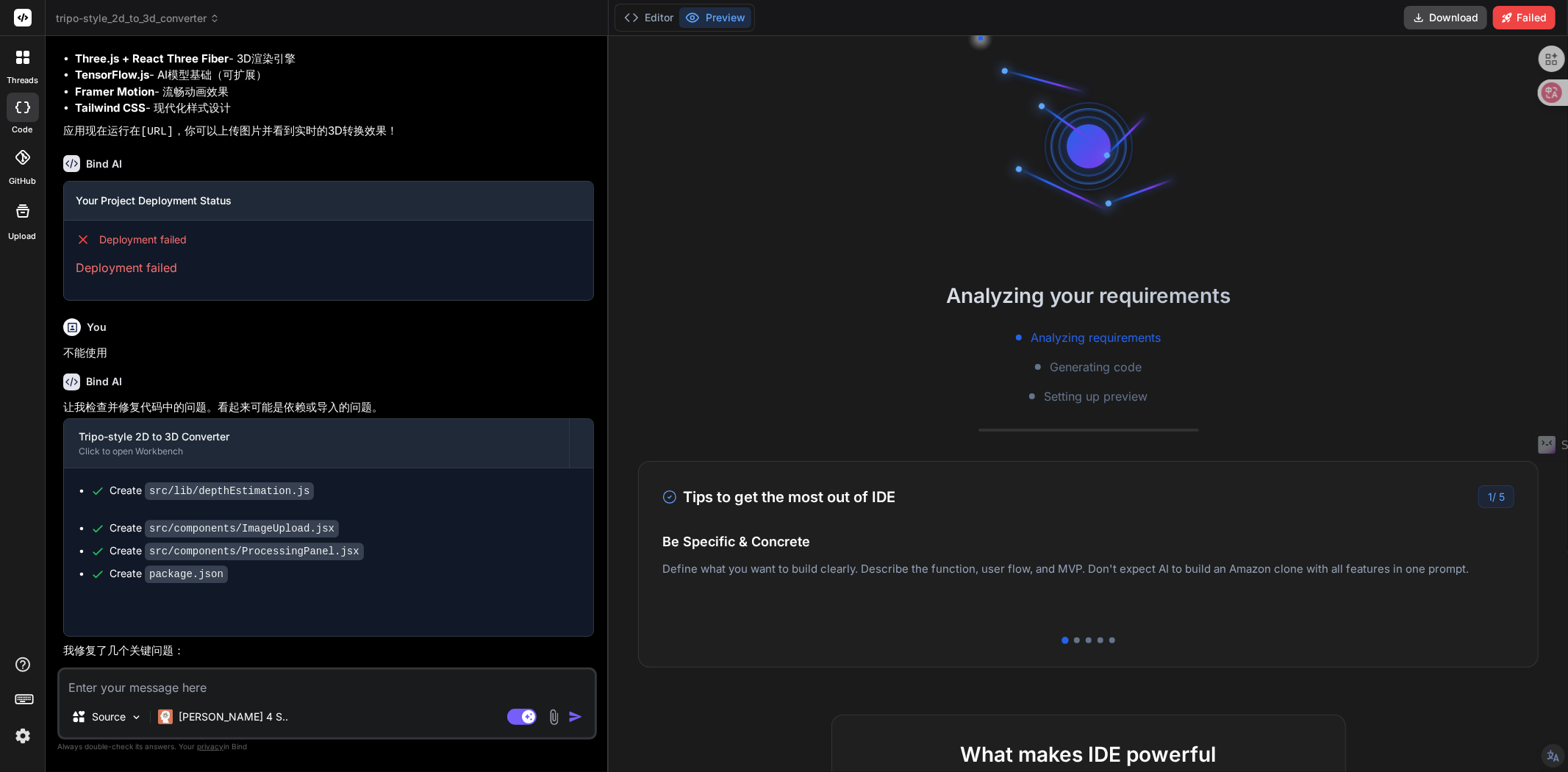
type textarea "x"
